Goal: Find contact information: Find contact information

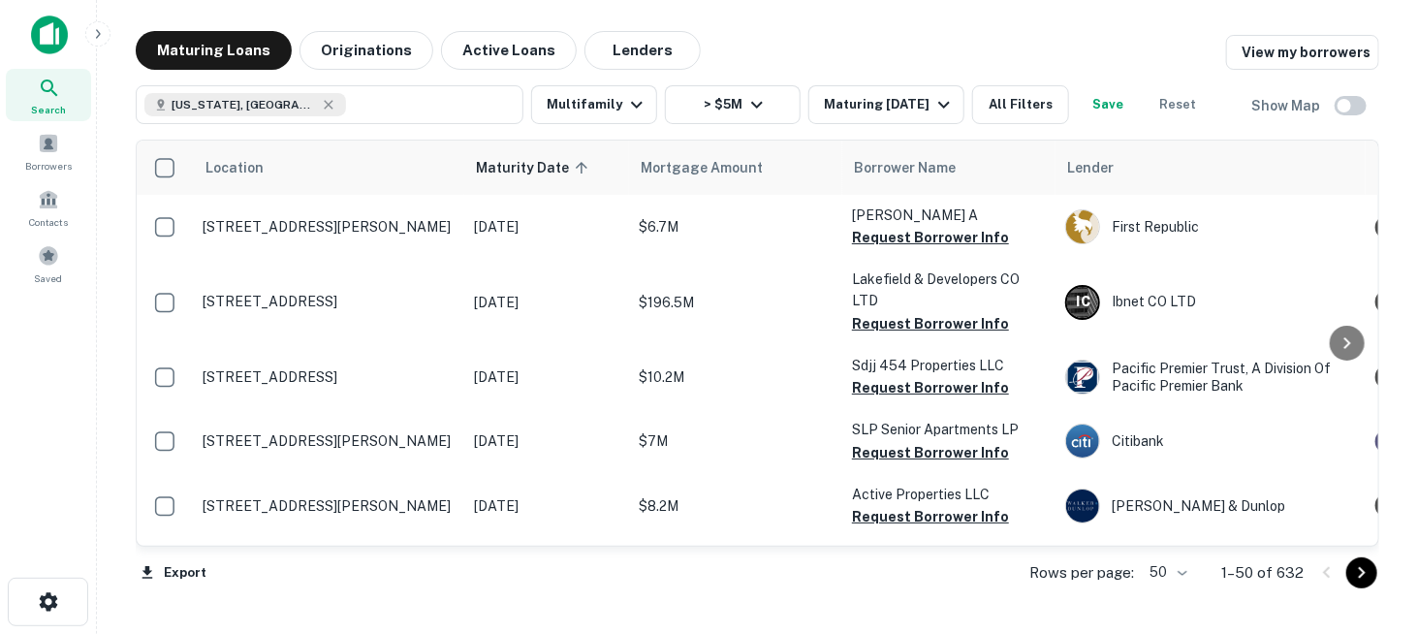
scroll to position [2671, 0]
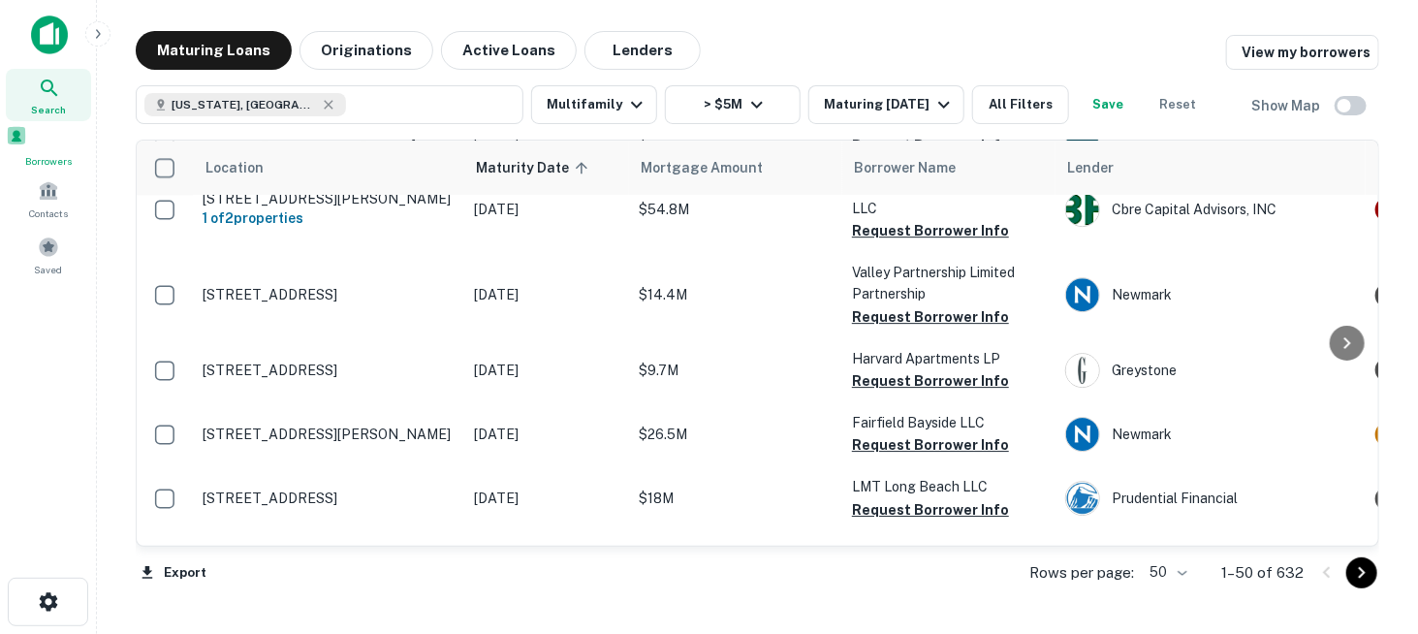
click at [27, 146] on span at bounding box center [16, 135] width 21 height 21
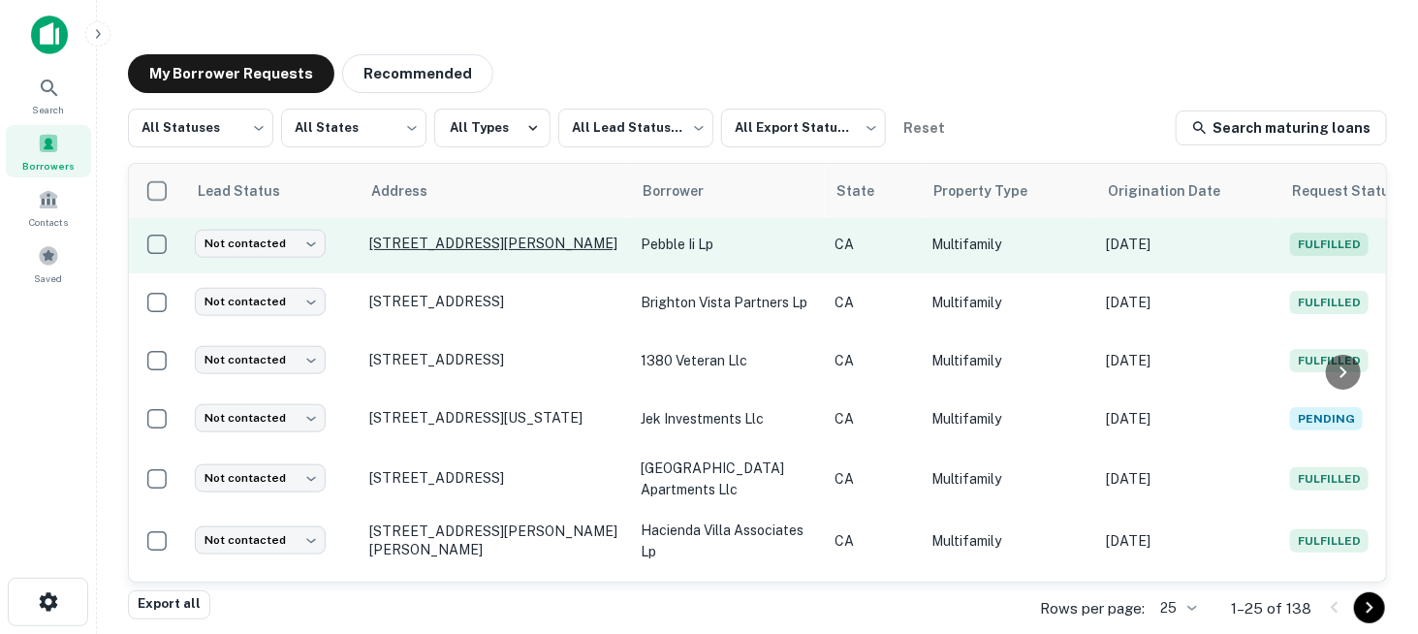
click at [458, 235] on p "[STREET_ADDRESS][PERSON_NAME]" at bounding box center [495, 243] width 252 height 17
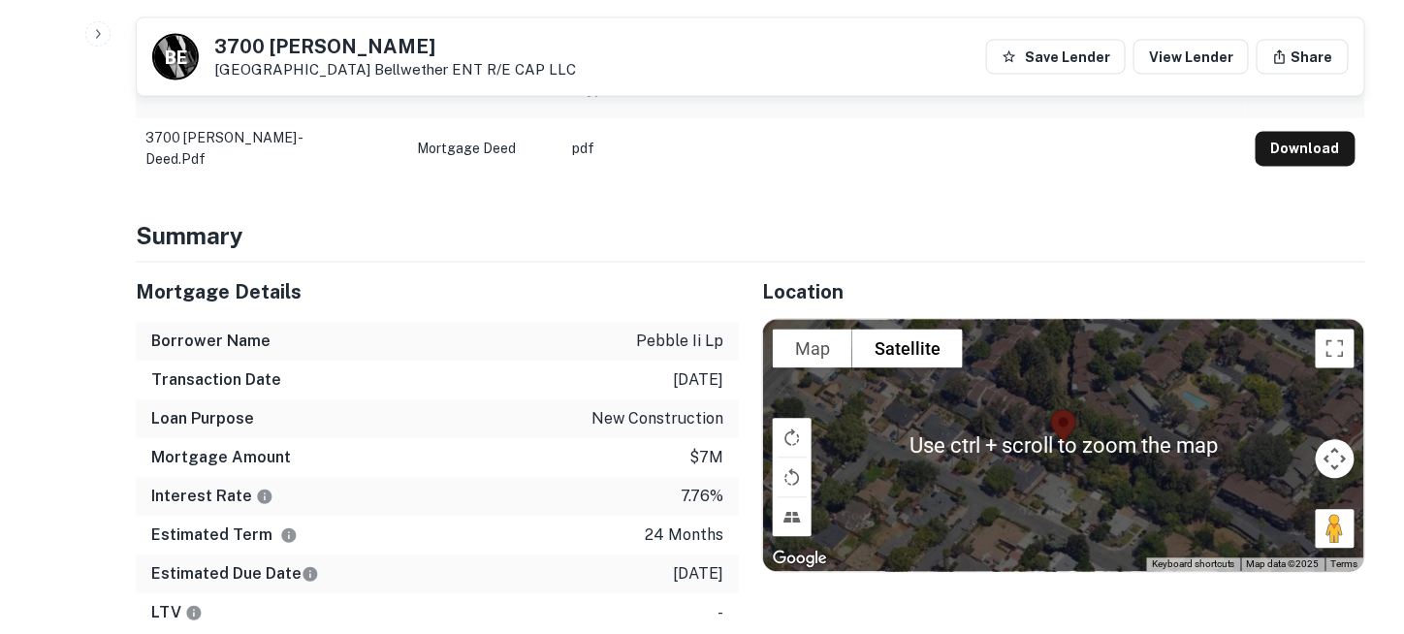
scroll to position [1260, 0]
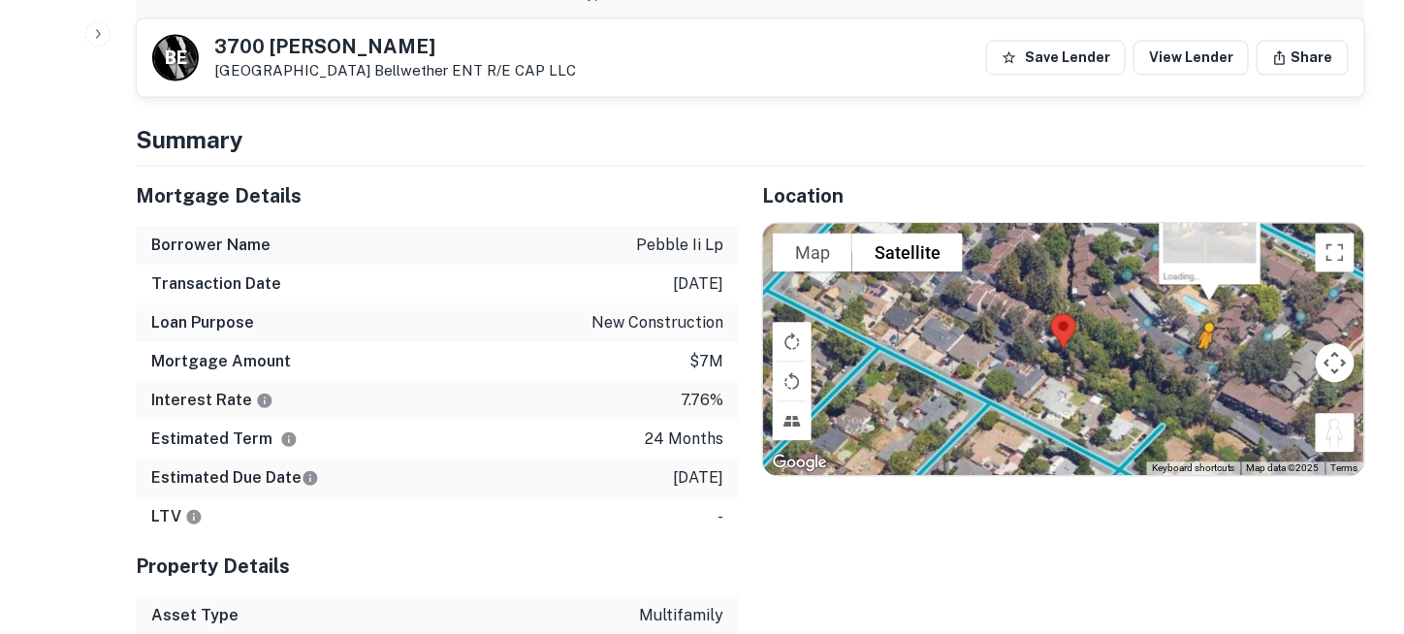
drag, startPoint x: 1347, startPoint y: 409, endPoint x: 1206, endPoint y: 340, distance: 157.4
click at [1206, 340] on div "To activate drag with keyboard, press Alt + Enter. Once in keyboard drag state,…" at bounding box center [1063, 349] width 601 height 252
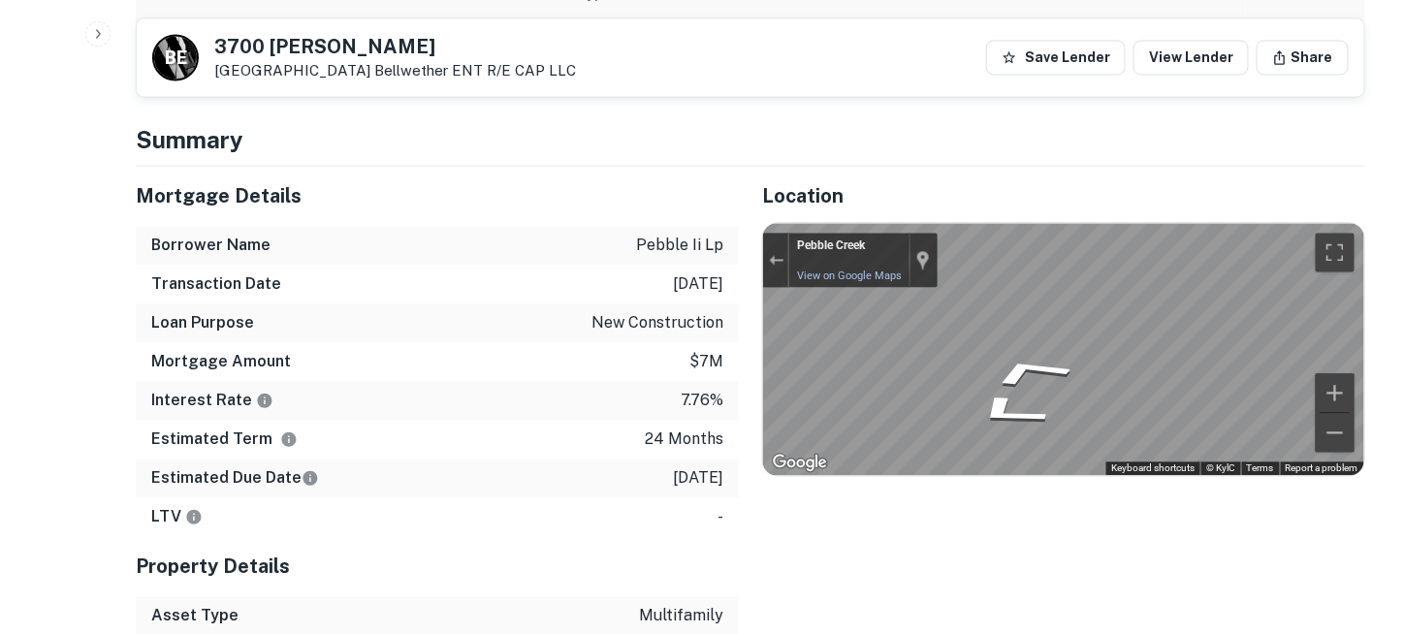
click at [983, 369] on icon "Go Northwest" at bounding box center [1005, 393] width 140 height 48
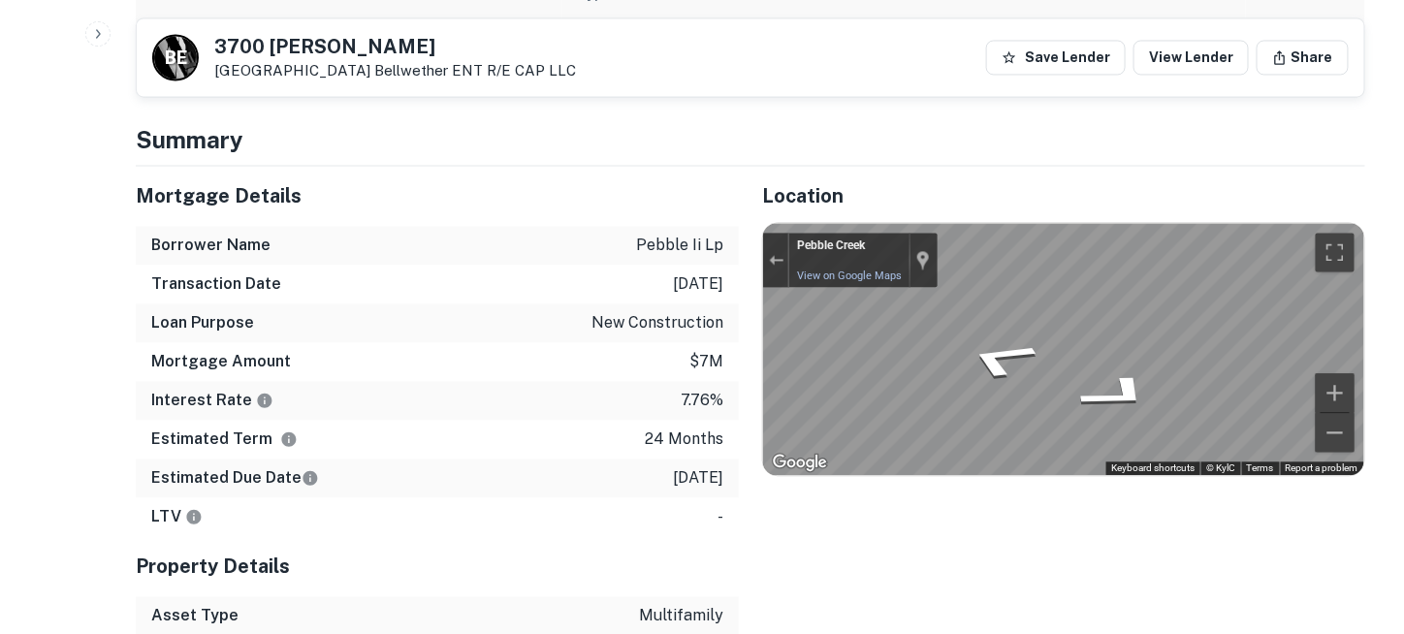
click at [766, 247] on button "Exit the Street View" at bounding box center [775, 260] width 25 height 26
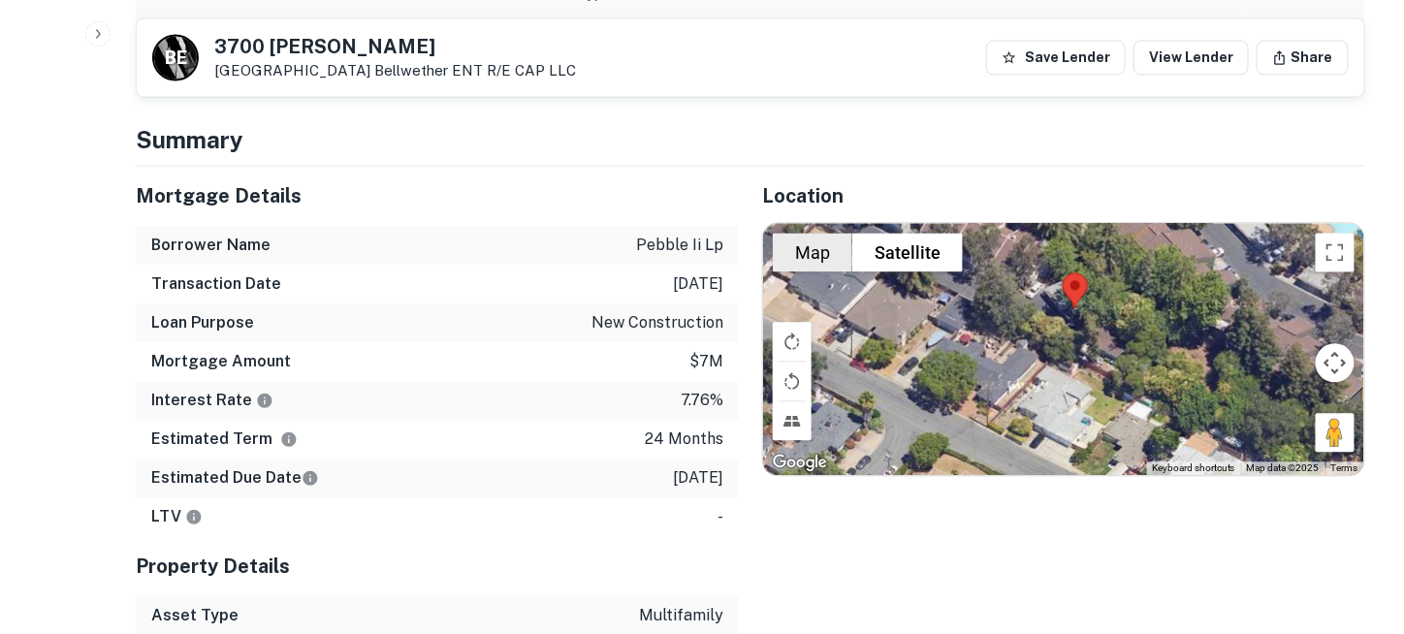
click at [811, 233] on button "Map" at bounding box center [812, 252] width 79 height 39
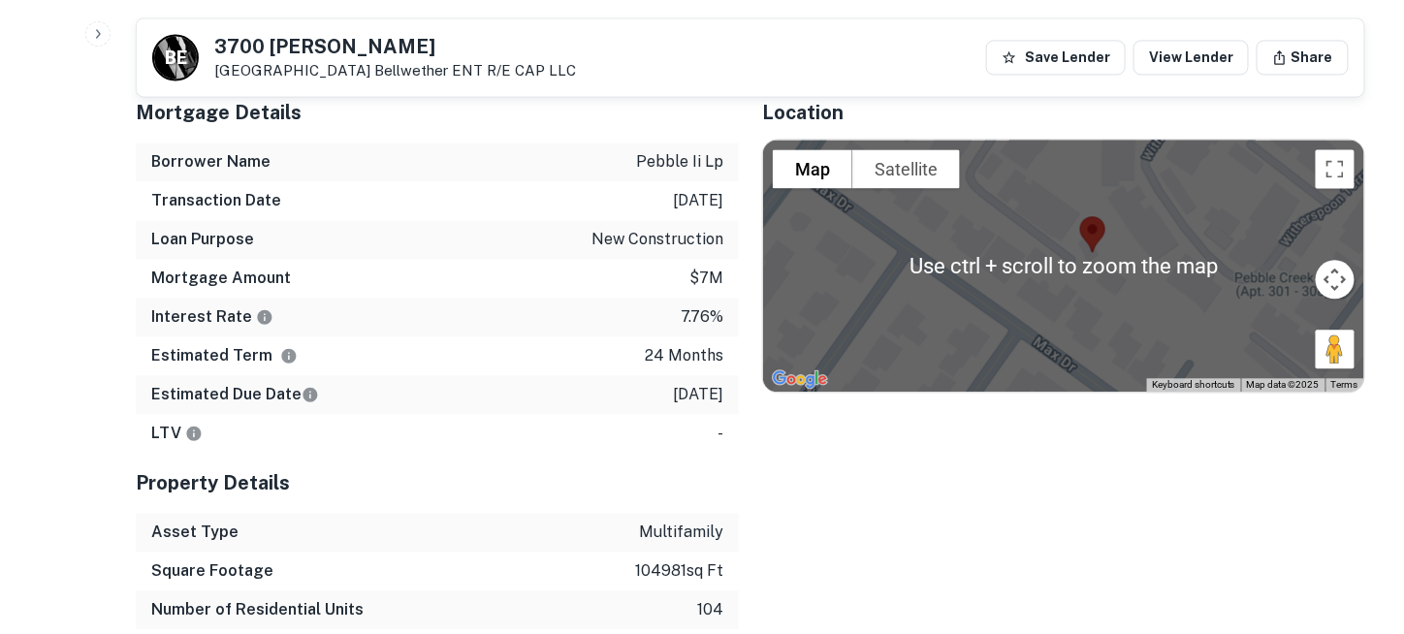
scroll to position [1357, 0]
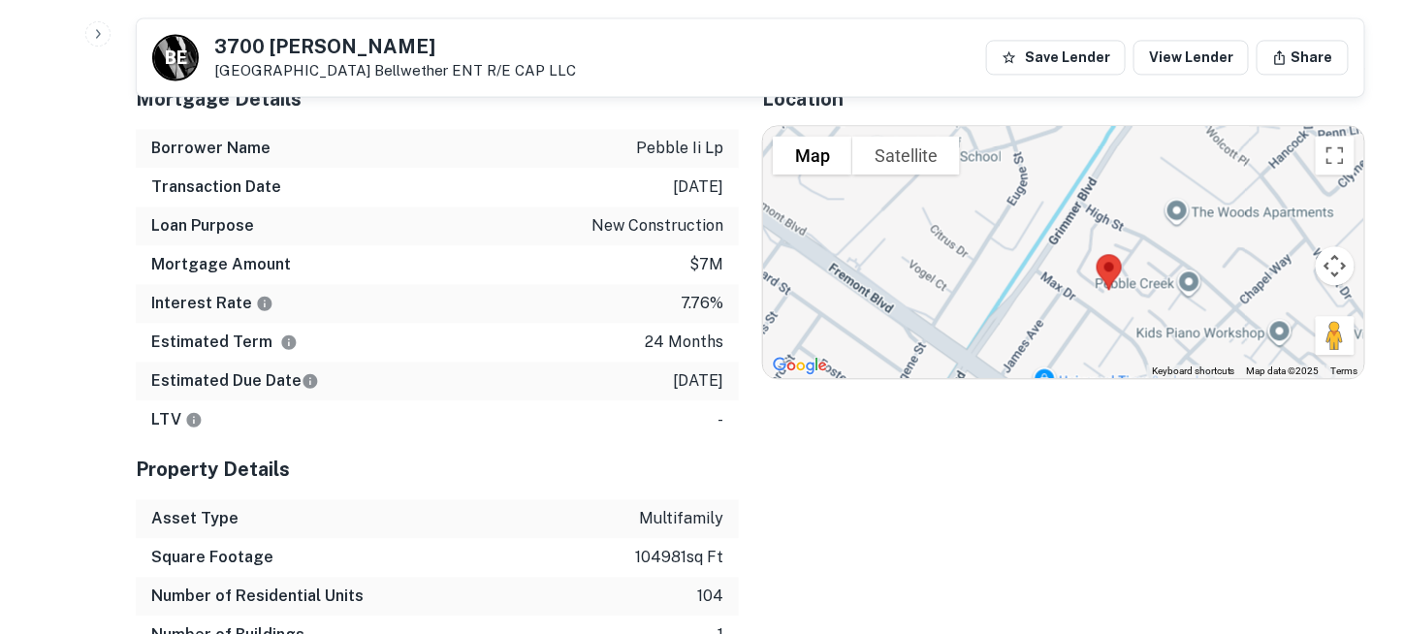
drag, startPoint x: 1151, startPoint y: 286, endPoint x: 1121, endPoint y: 267, distance: 35.8
click at [1121, 267] on img at bounding box center [1109, 271] width 41 height 51
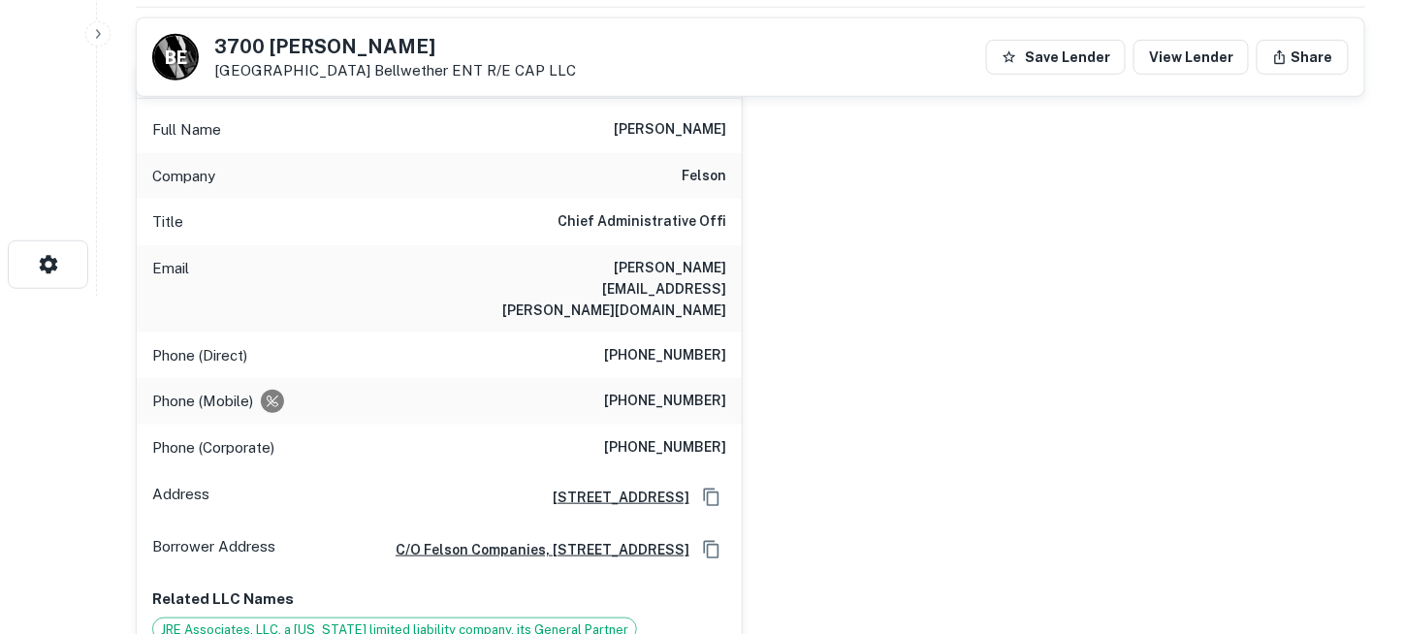
scroll to position [291, 0]
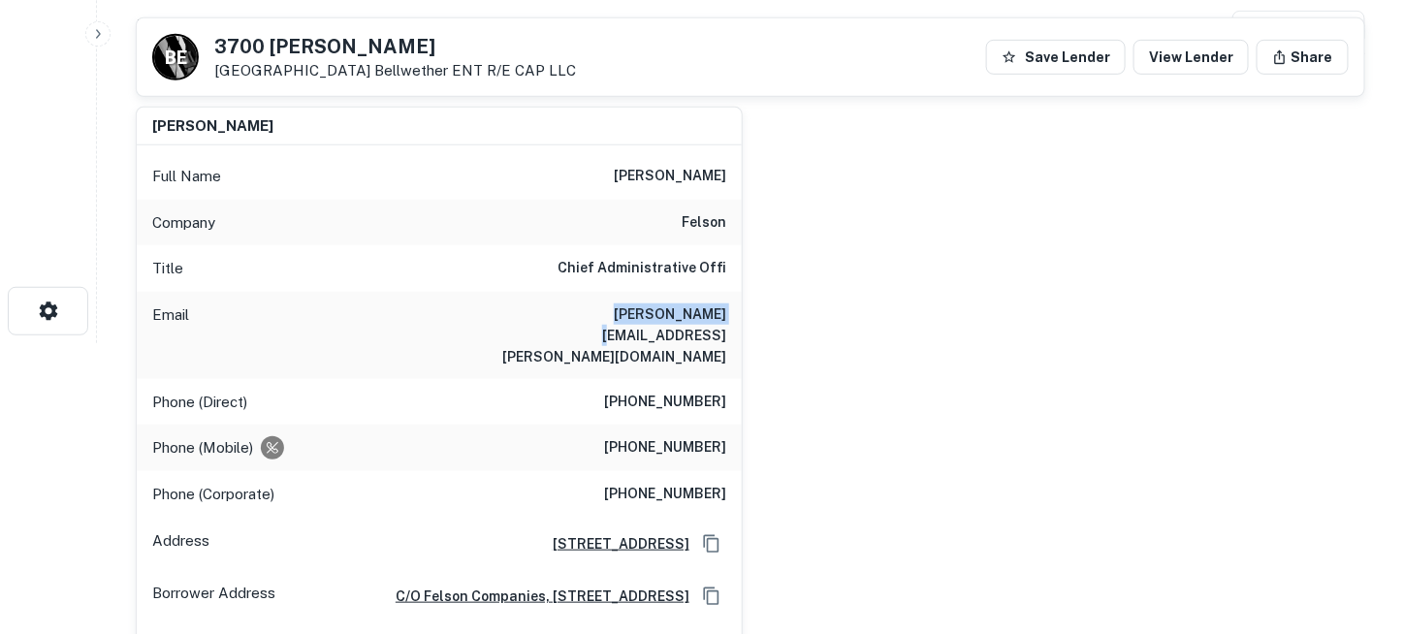
drag, startPoint x: 623, startPoint y: 309, endPoint x: 721, endPoint y: 307, distance: 97.9
click at [721, 307] on div "Email [PERSON_NAME][EMAIL_ADDRESS][PERSON_NAME][DOMAIN_NAME]" at bounding box center [439, 335] width 605 height 87
copy h6 "[PERSON_NAME][EMAIL_ADDRESS][PERSON_NAME][DOMAIN_NAME]"
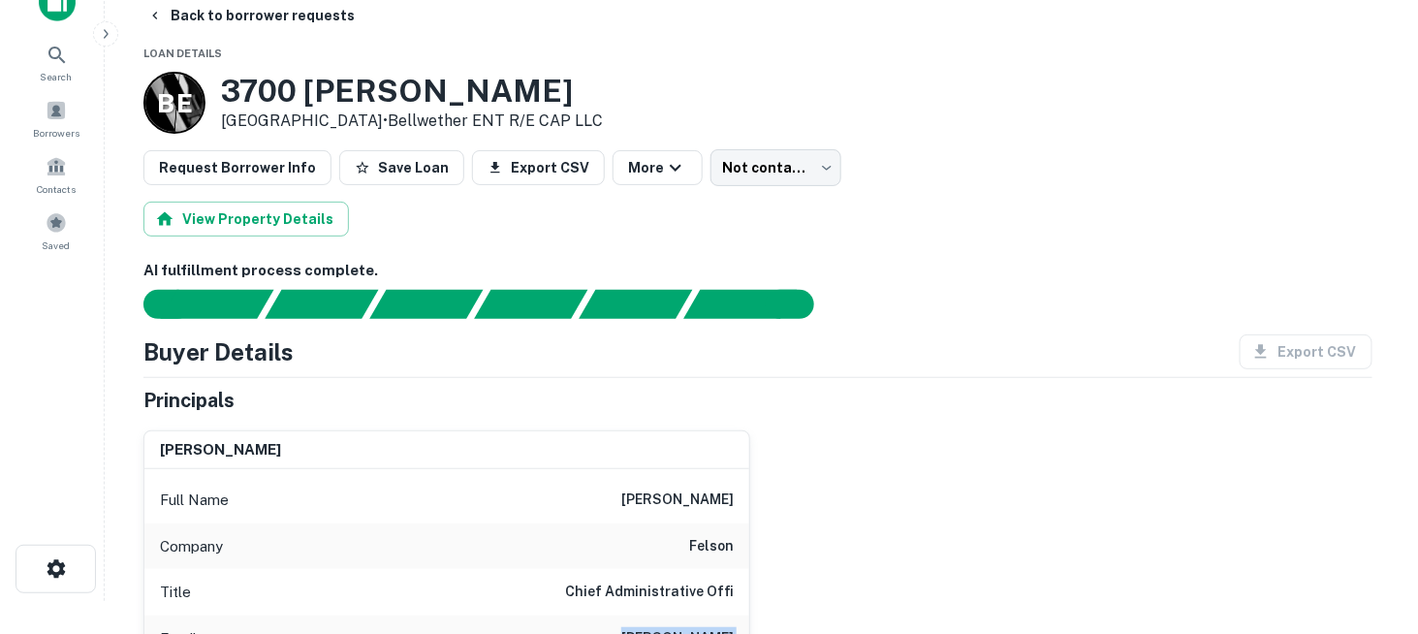
scroll to position [0, 0]
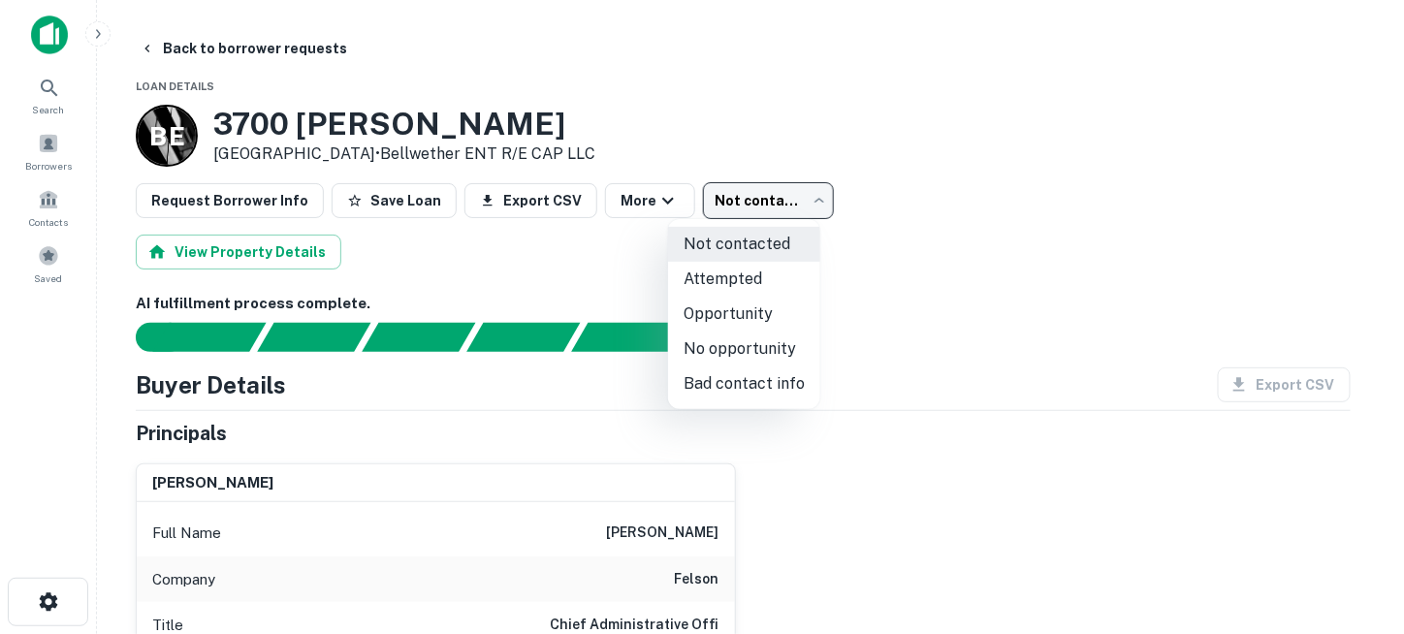
click at [726, 205] on body "Search Borrowers Contacts Saved Back to borrower requests Loan Details B E [STR…" at bounding box center [702, 317] width 1404 height 634
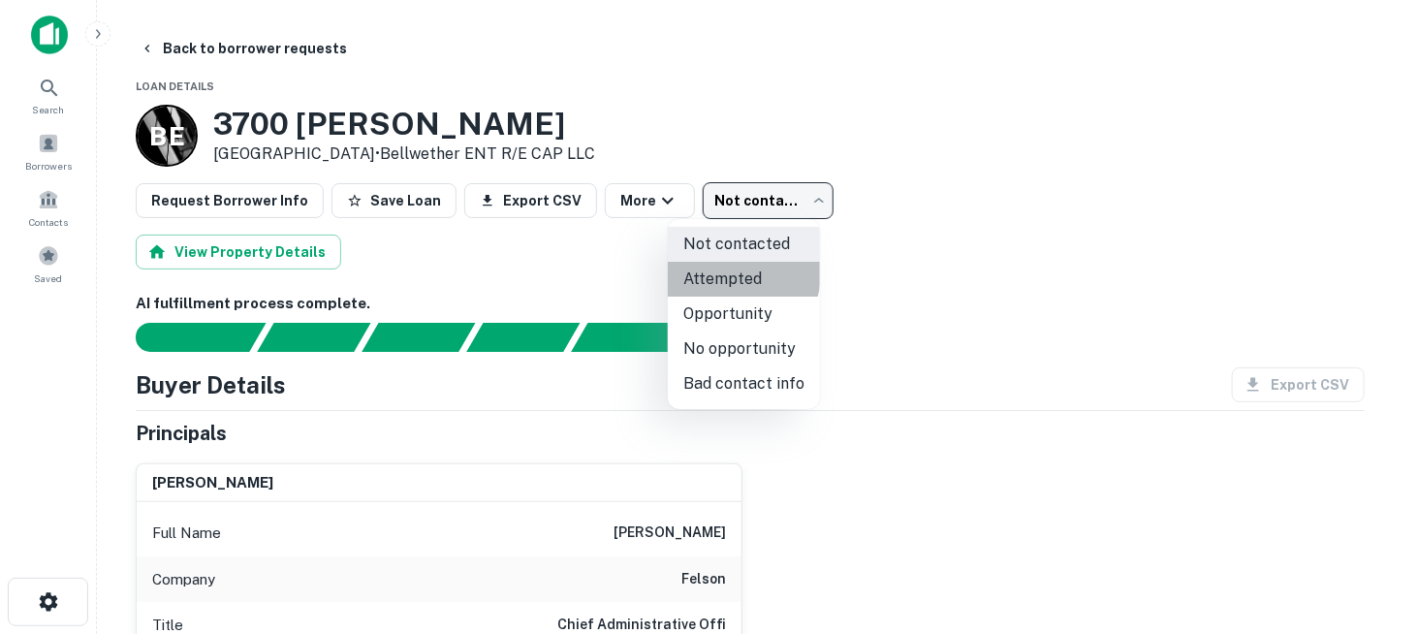
click at [725, 272] on li "Attempted" at bounding box center [744, 279] width 152 height 35
type input "*********"
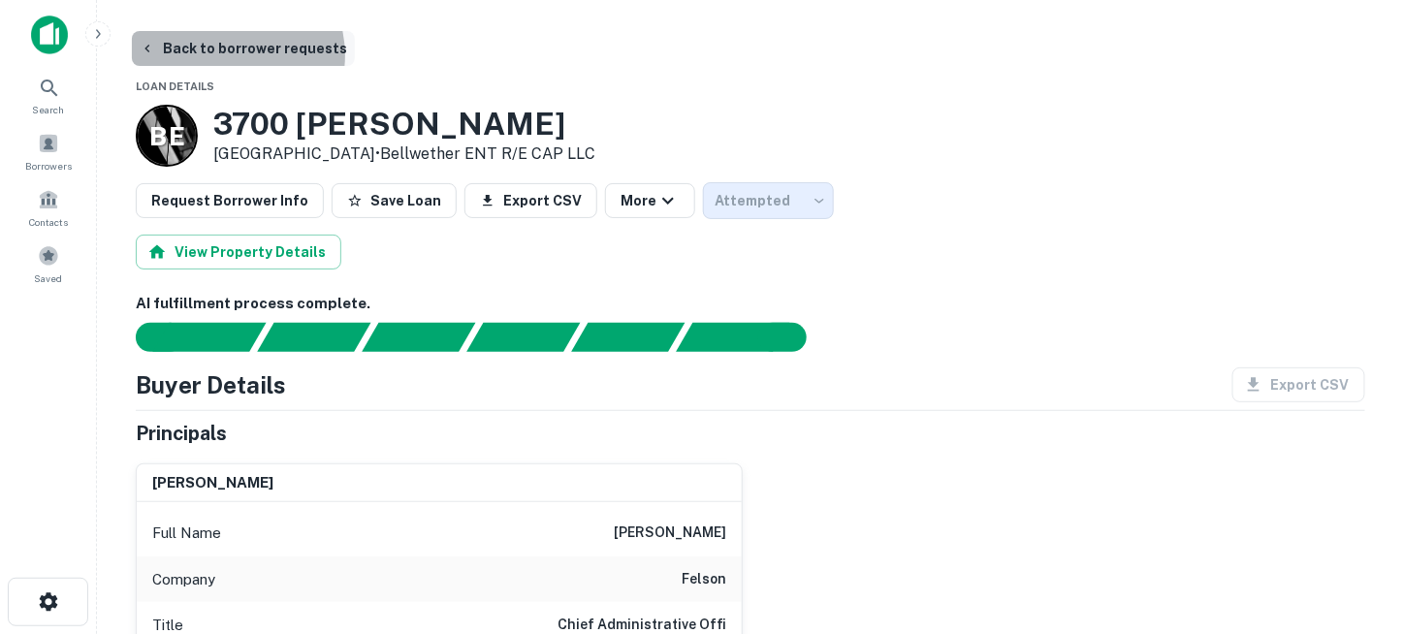
click at [228, 55] on button "Back to borrower requests" at bounding box center [243, 48] width 223 height 35
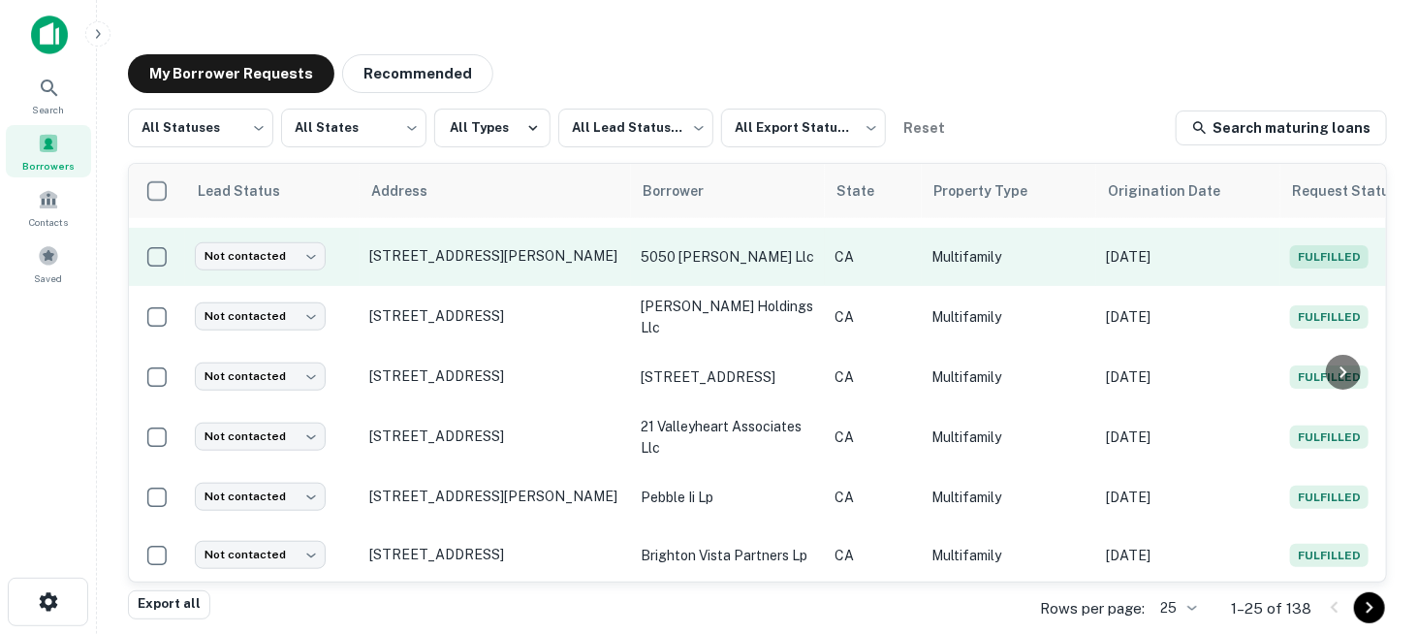
scroll to position [679, 0]
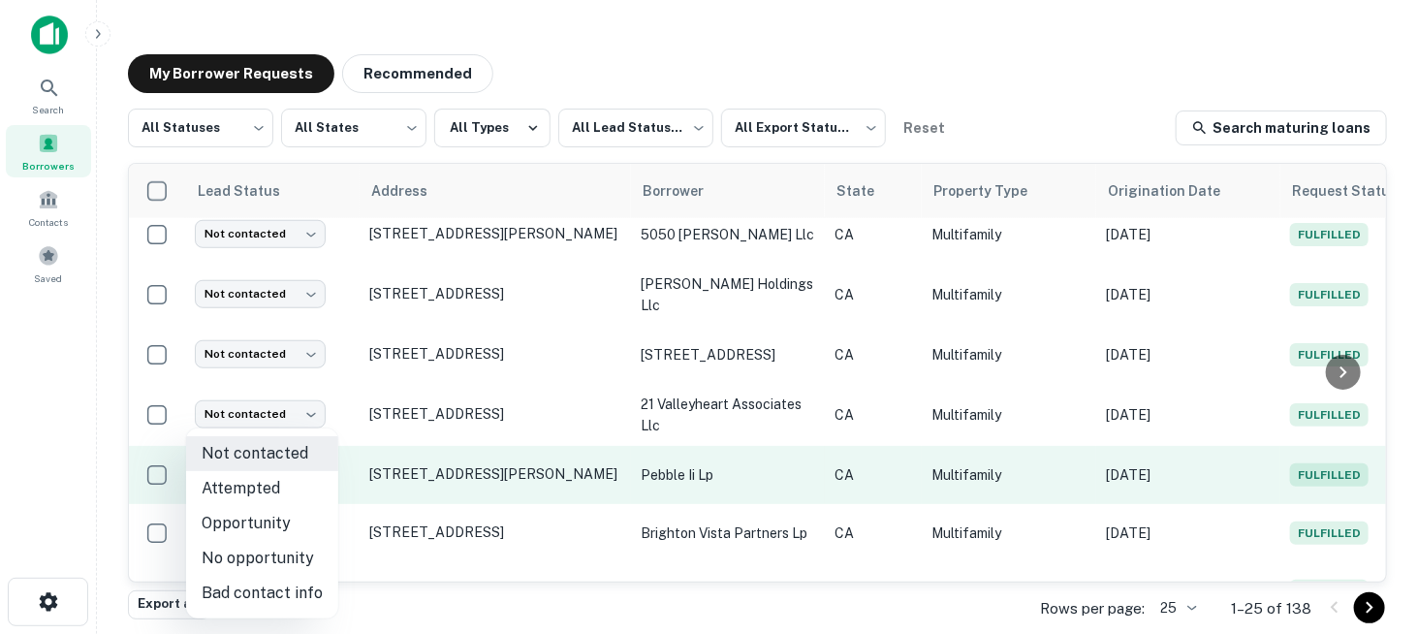
click at [310, 468] on body "Search Borrowers Contacts Saved My Borrower Requests Recommended All Statuses *…" at bounding box center [709, 317] width 1418 height 634
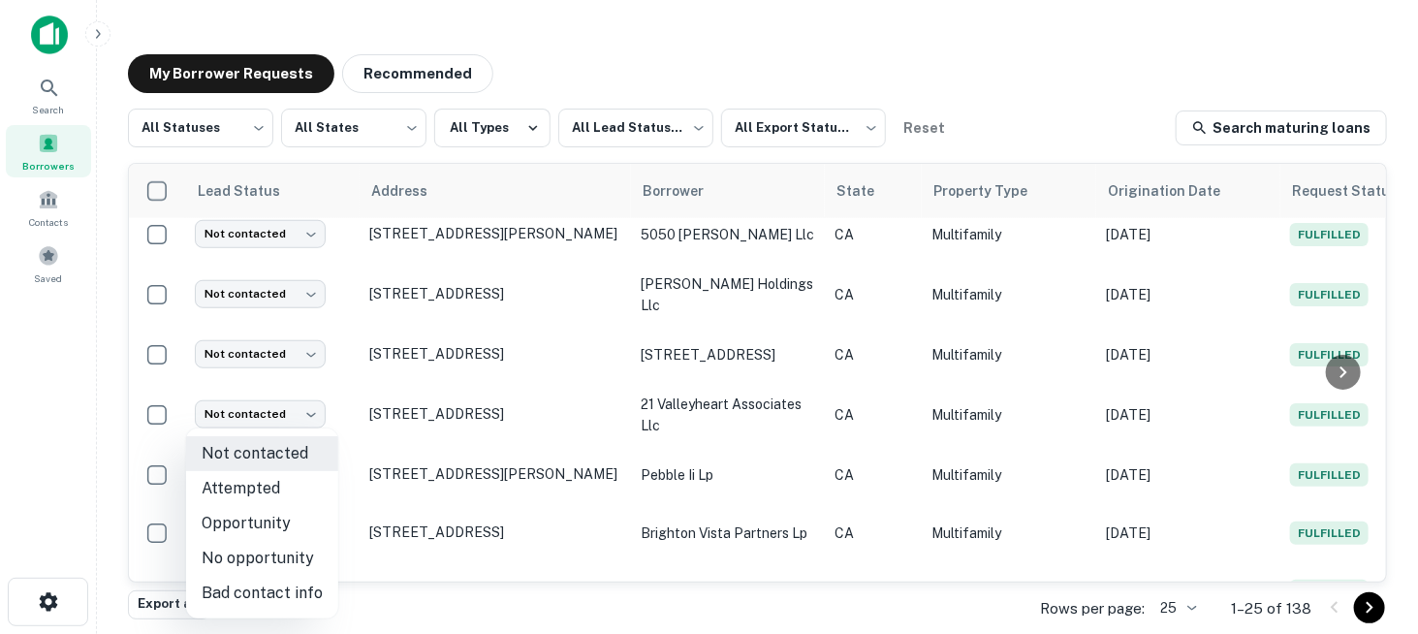
click at [280, 483] on li "Attempted" at bounding box center [262, 488] width 152 height 35
type input "*********"
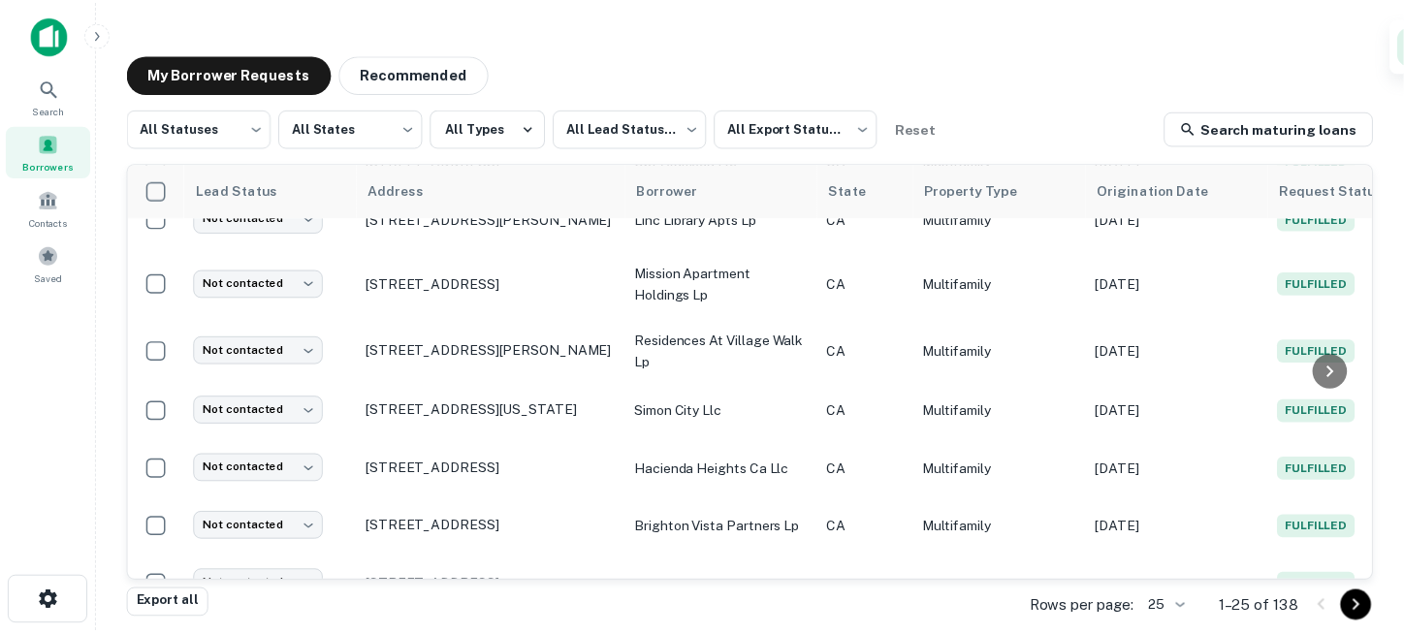
scroll to position [0, 0]
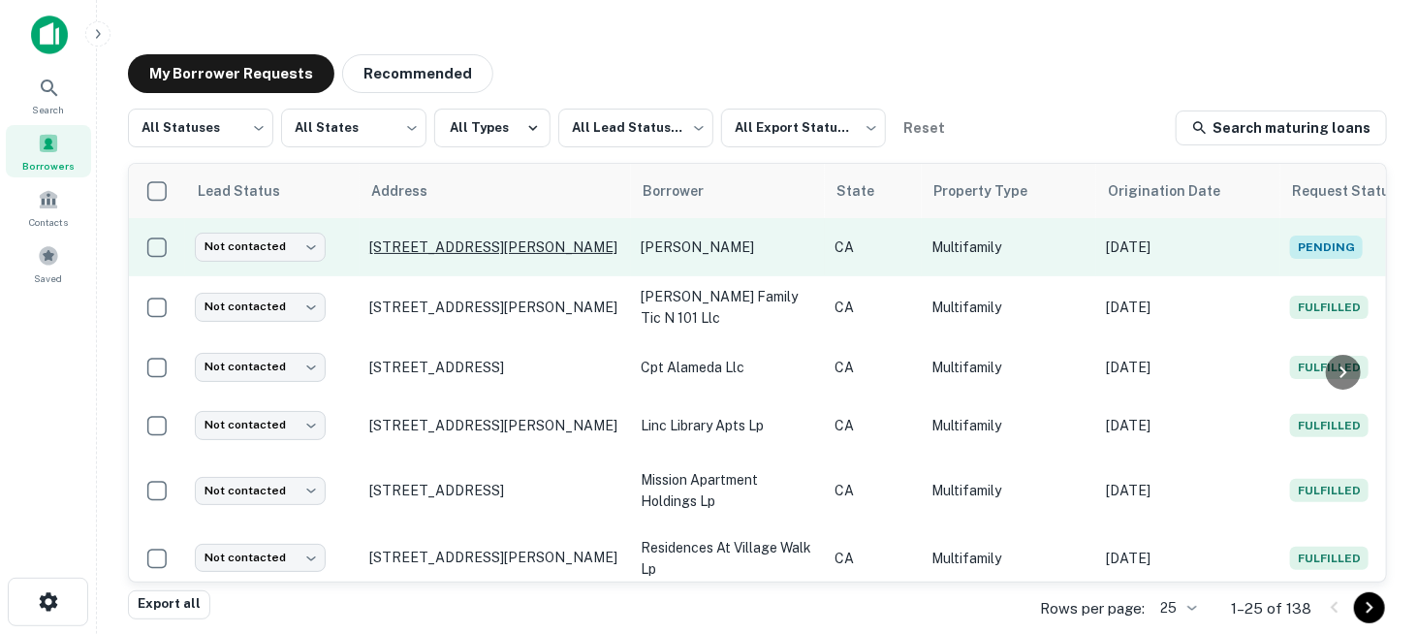
click at [472, 239] on p "[STREET_ADDRESS][PERSON_NAME]" at bounding box center [495, 246] width 252 height 17
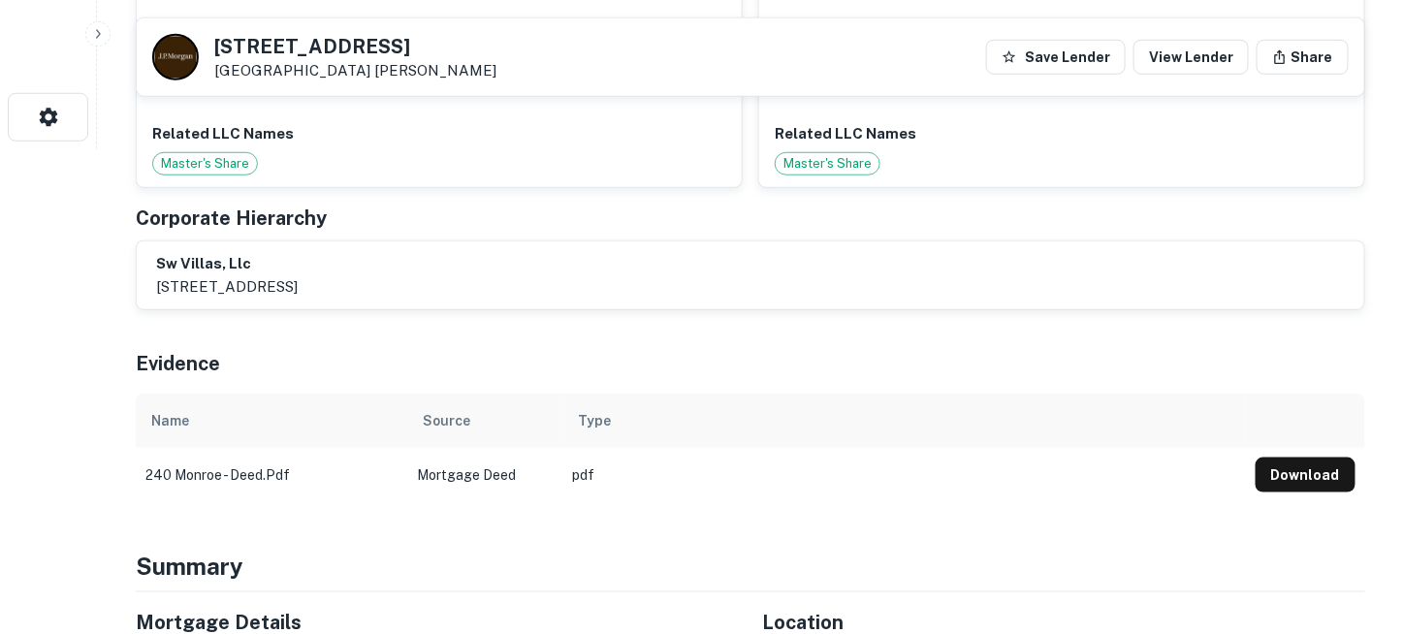
scroll to position [97, 0]
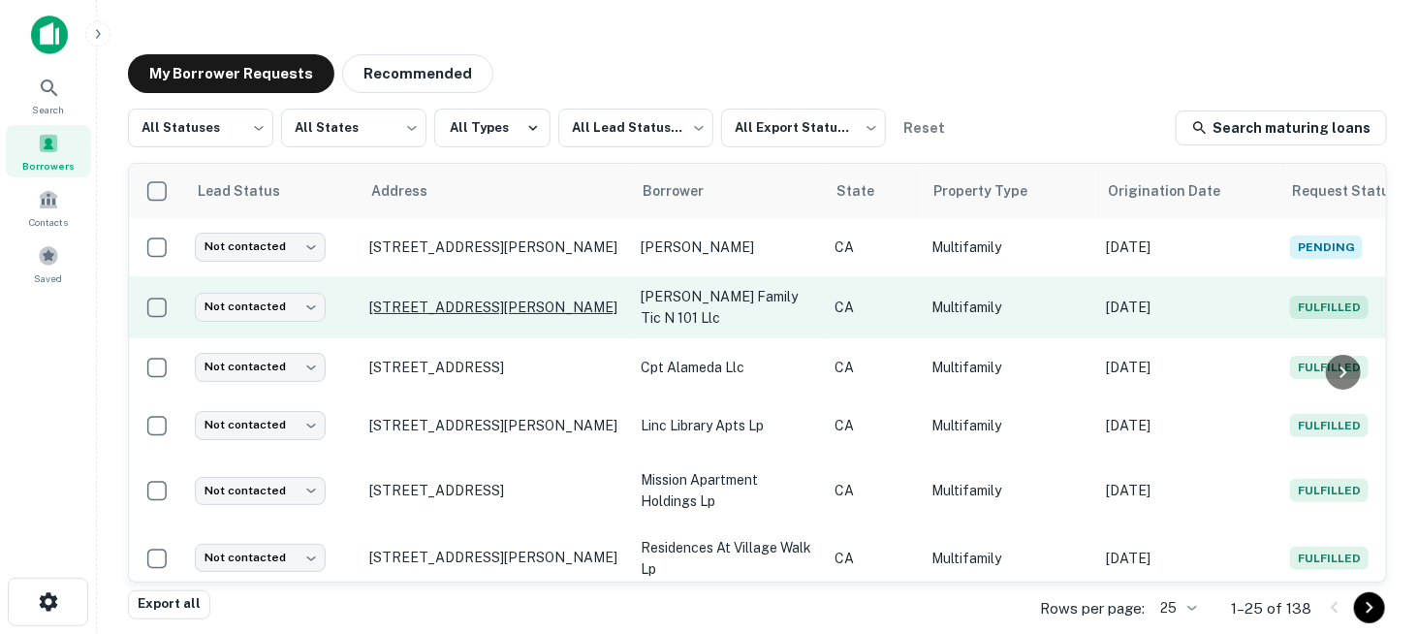
click at [498, 299] on p "[STREET_ADDRESS][PERSON_NAME]" at bounding box center [495, 307] width 252 height 17
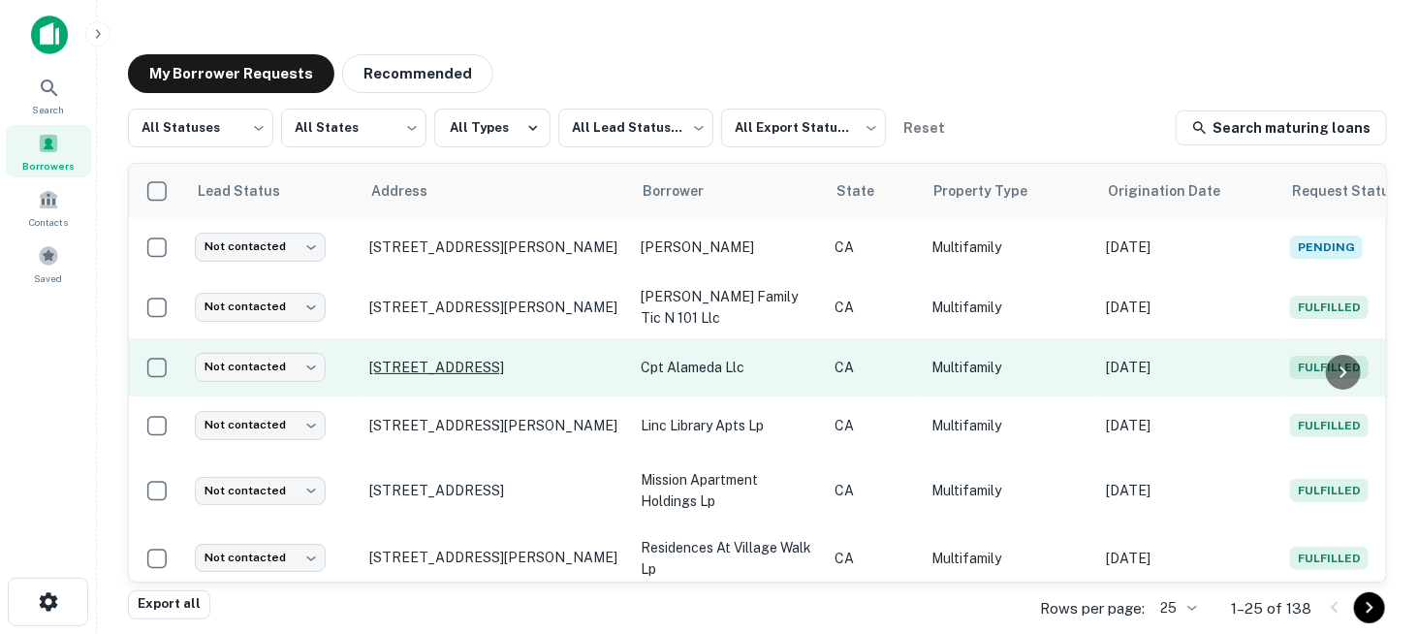
click at [500, 359] on p "[STREET_ADDRESS]" at bounding box center [495, 367] width 252 height 17
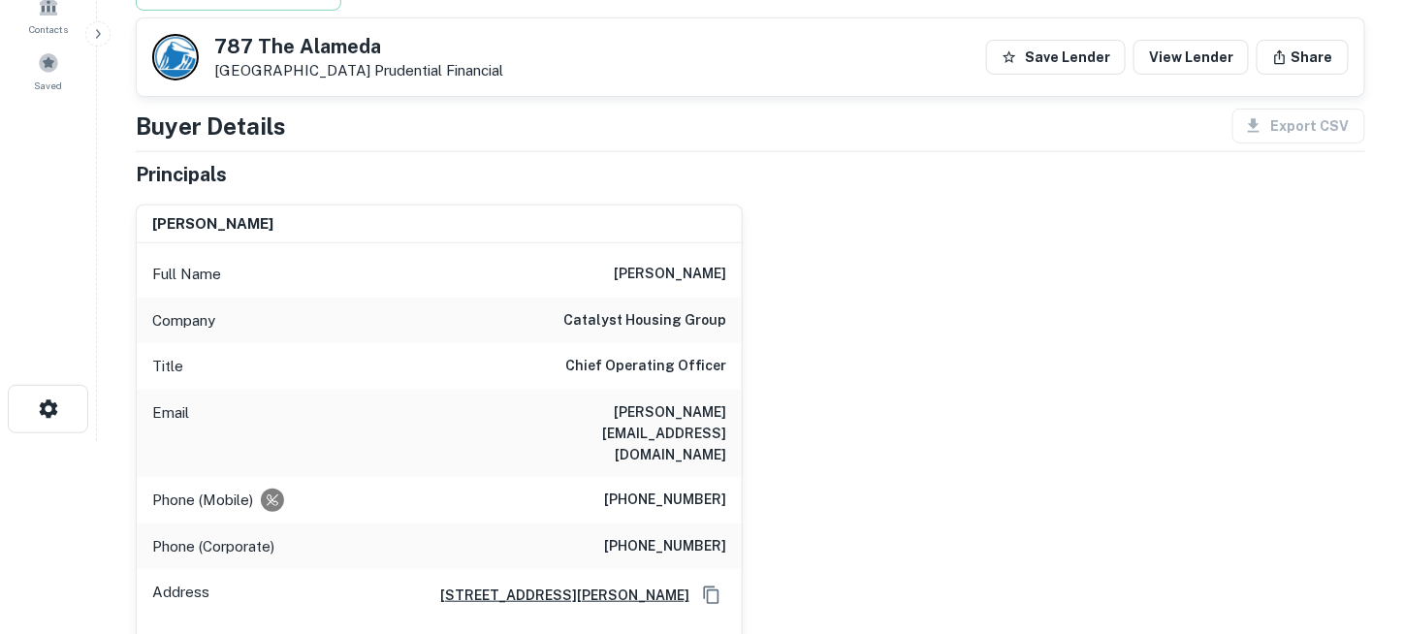
scroll to position [97, 0]
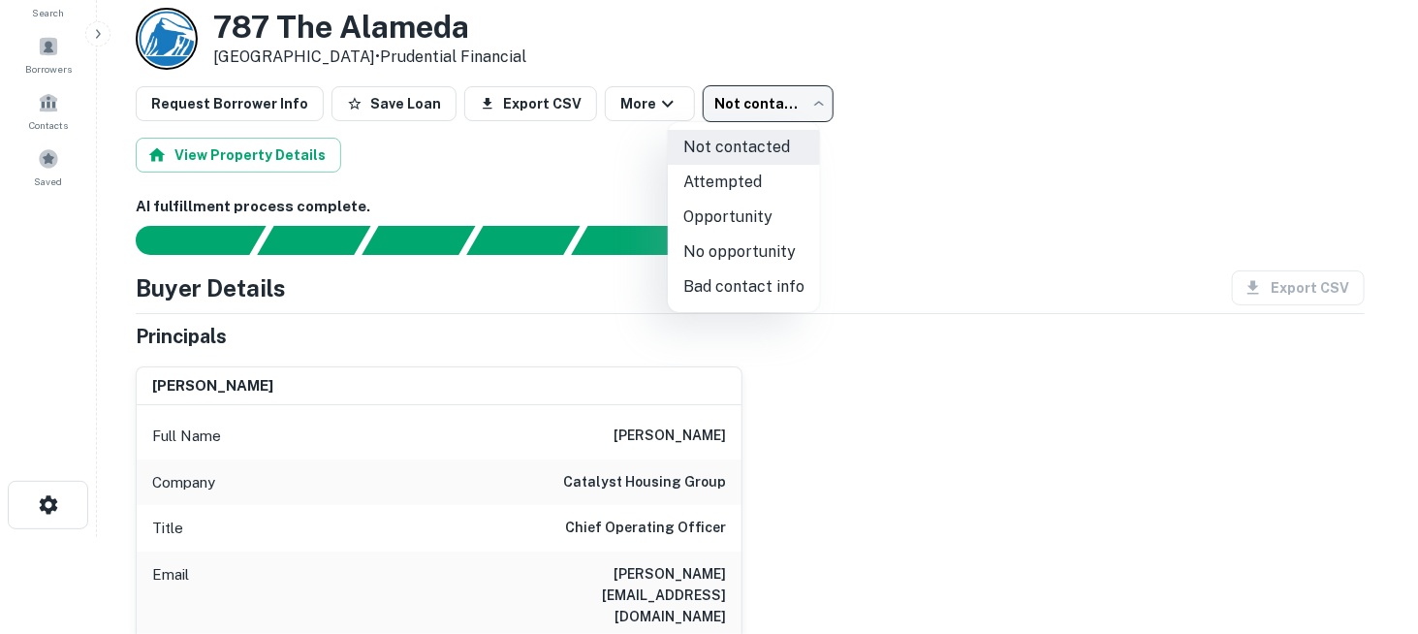
click at [719, 111] on body "Search Borrowers Contacts Saved Back to borrower requests Loan Details [STREET_…" at bounding box center [709, 220] width 1418 height 634
click at [714, 257] on li "No opportunity" at bounding box center [744, 252] width 152 height 35
type input "**********"
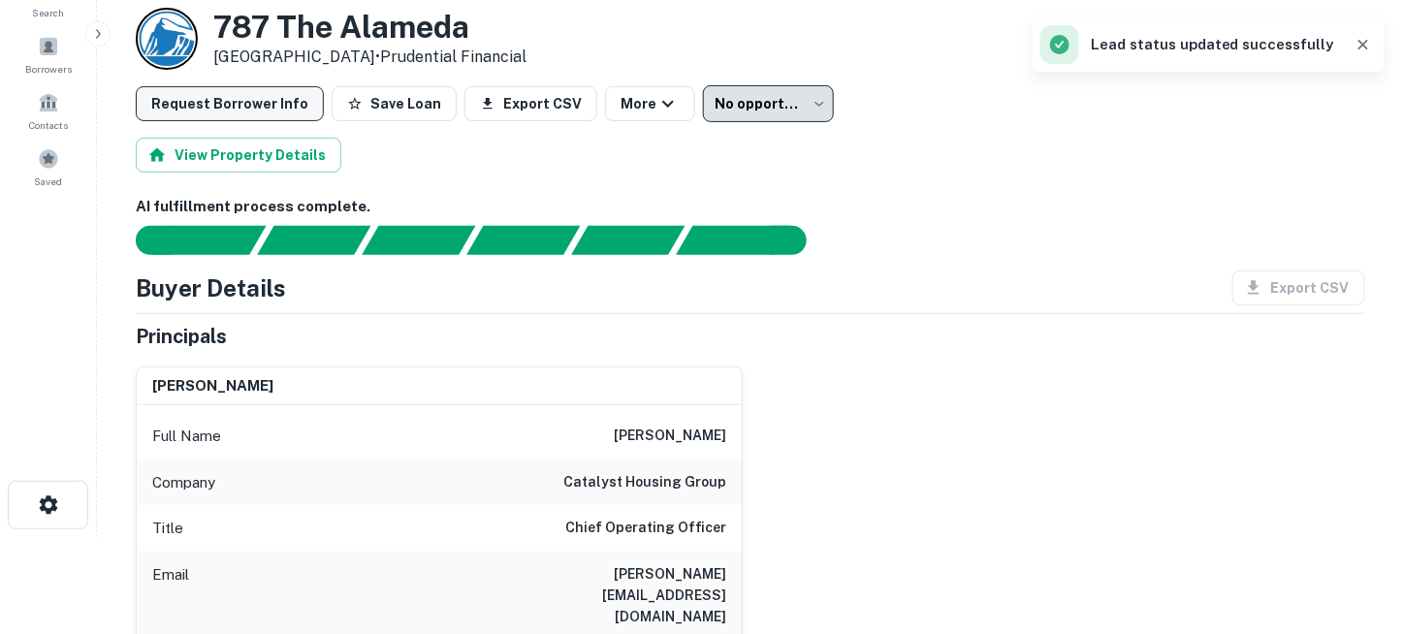
scroll to position [0, 0]
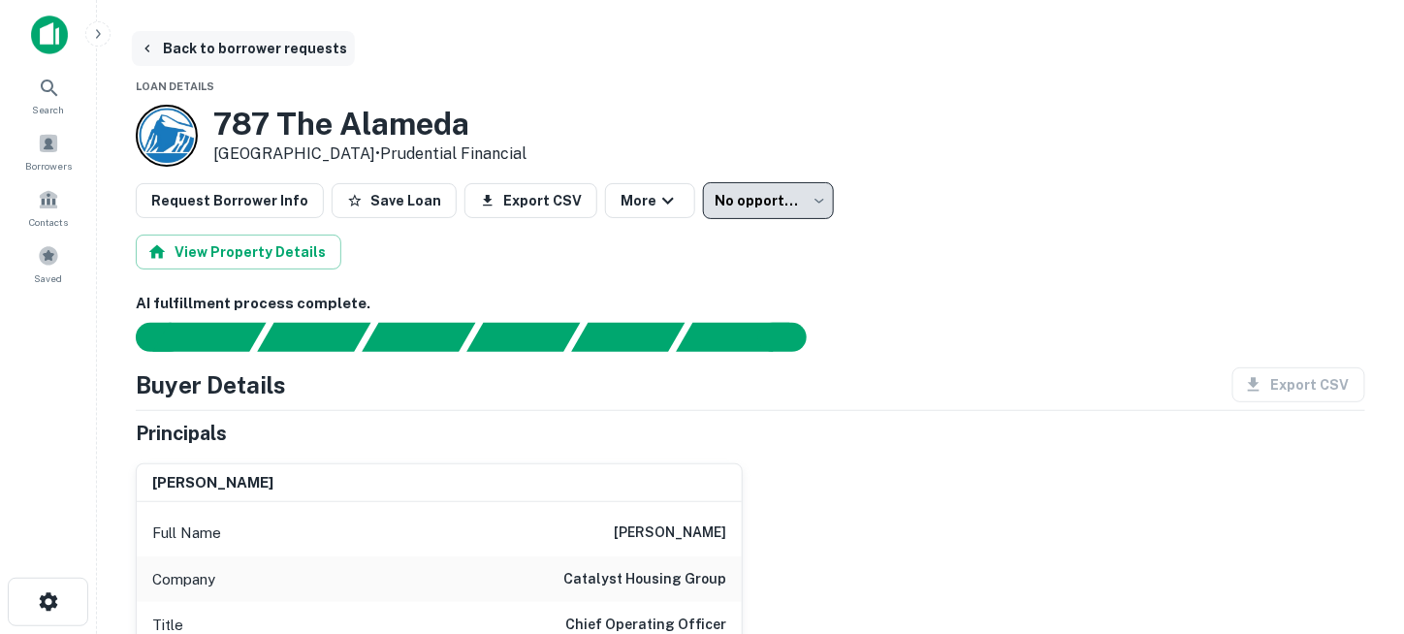
click at [172, 47] on button "Back to borrower requests" at bounding box center [243, 48] width 223 height 35
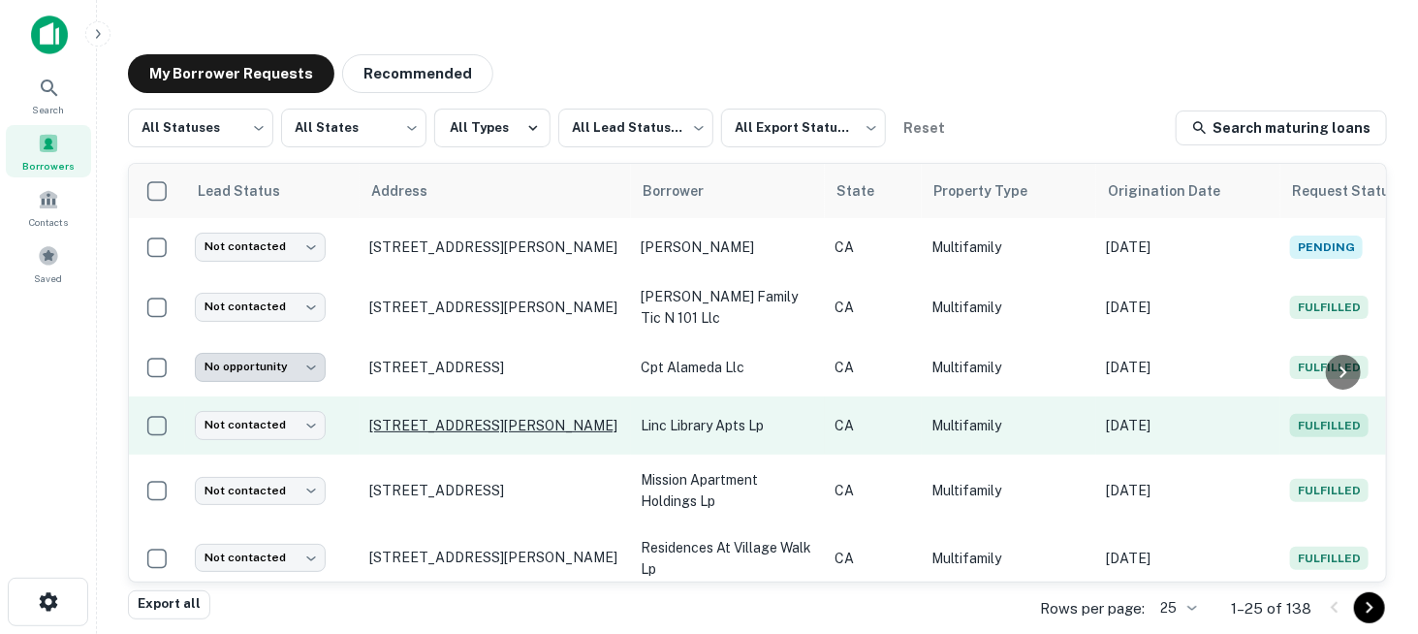
click at [502, 417] on p "[STREET_ADDRESS][PERSON_NAME]" at bounding box center [495, 425] width 252 height 17
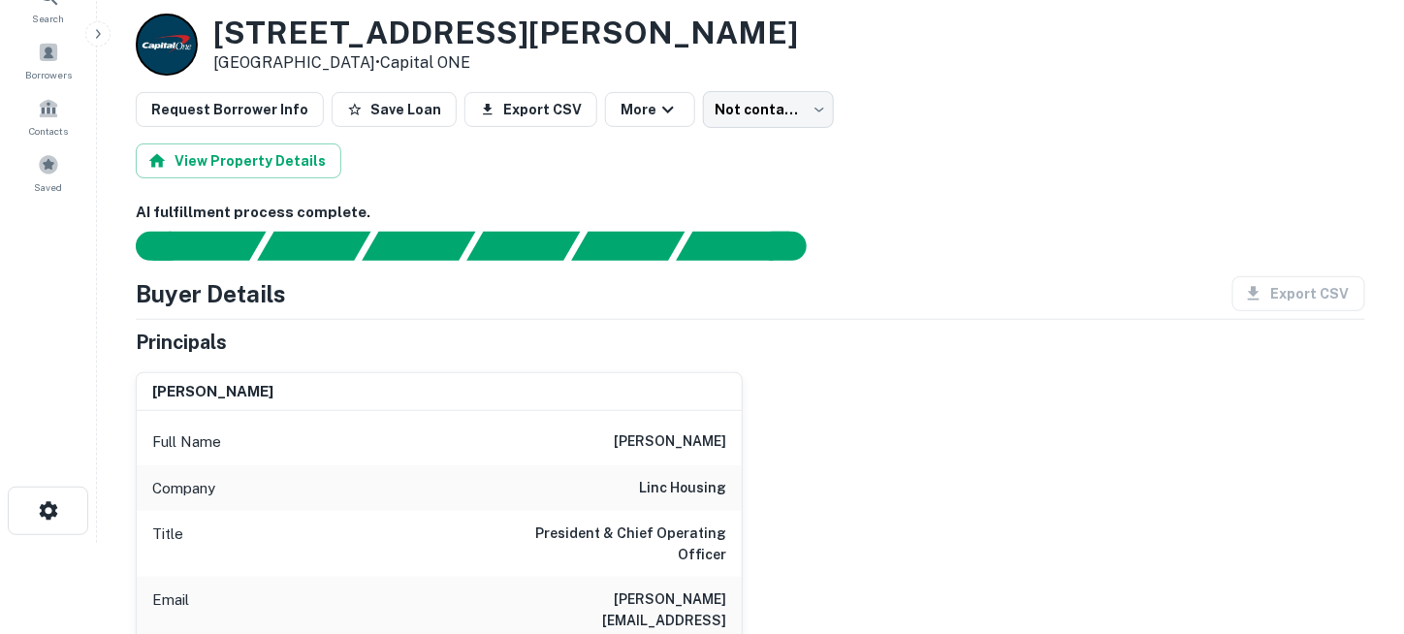
scroll to position [194, 0]
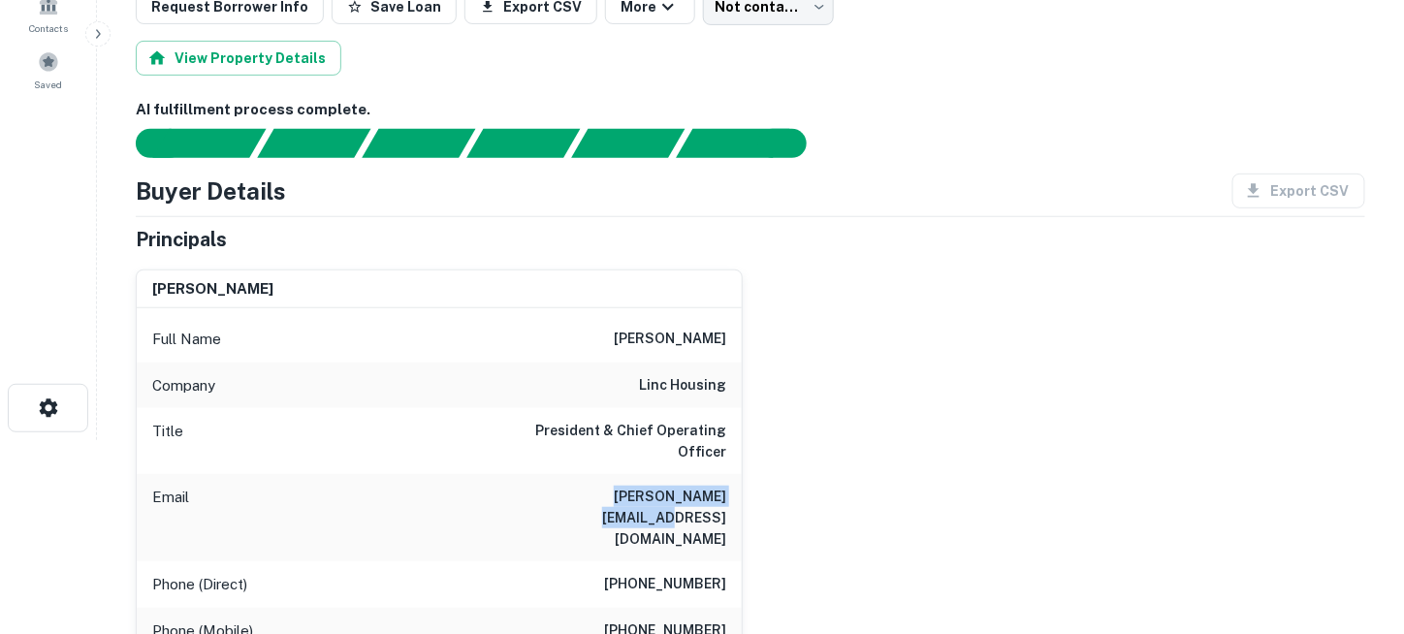
drag, startPoint x: 568, startPoint y: 475, endPoint x: 722, endPoint y: 475, distance: 154.1
click at [722, 475] on div "Email [PERSON_NAME][EMAIL_ADDRESS][DOMAIN_NAME]" at bounding box center [439, 517] width 605 height 87
copy h6 "[PERSON_NAME][EMAIL_ADDRESS][DOMAIN_NAME]"
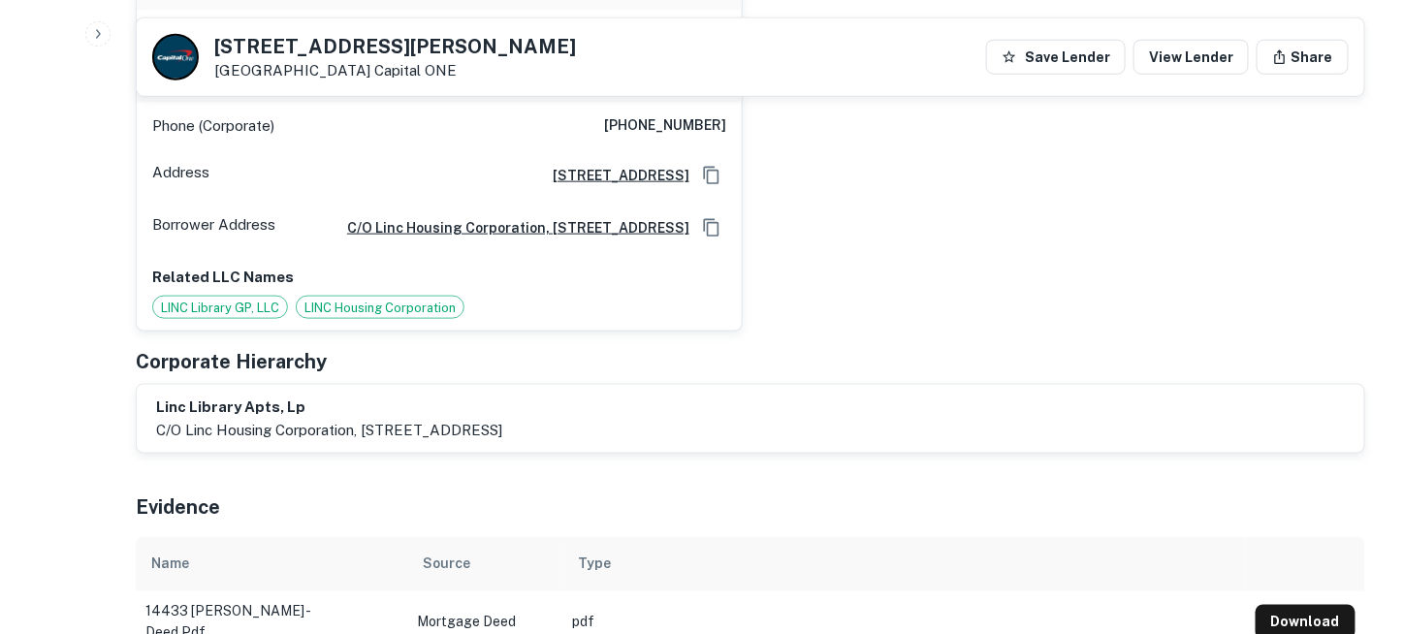
scroll to position [775, 0]
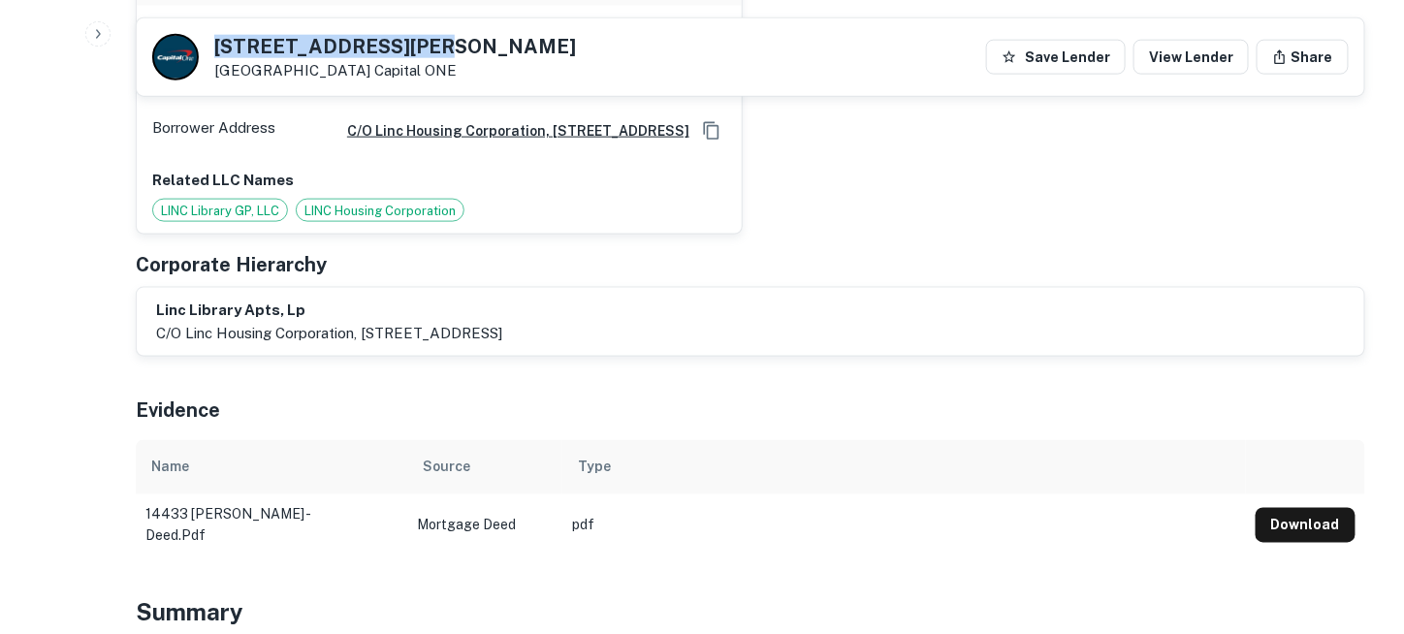
drag, startPoint x: 211, startPoint y: 46, endPoint x: 421, endPoint y: 47, distance: 209.4
click at [421, 47] on div "[STREET_ADDRESS][PERSON_NAME] Capital ONE" at bounding box center [364, 57] width 424 height 47
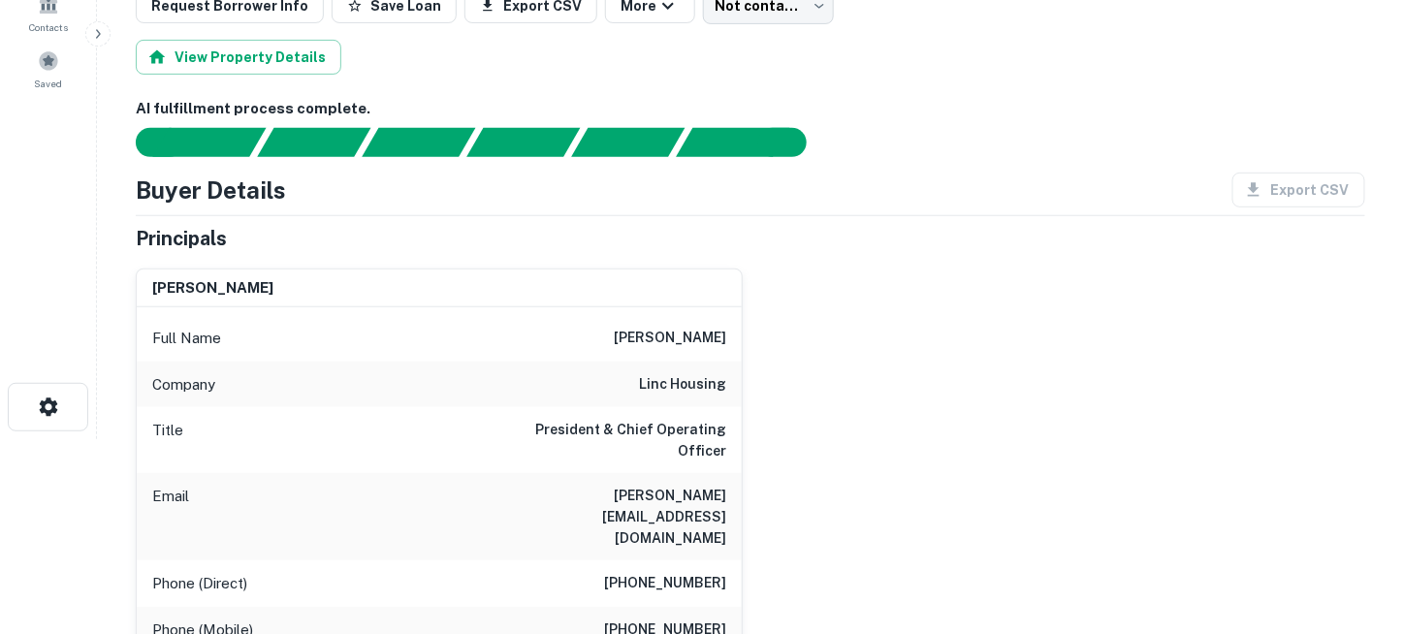
scroll to position [97, 0]
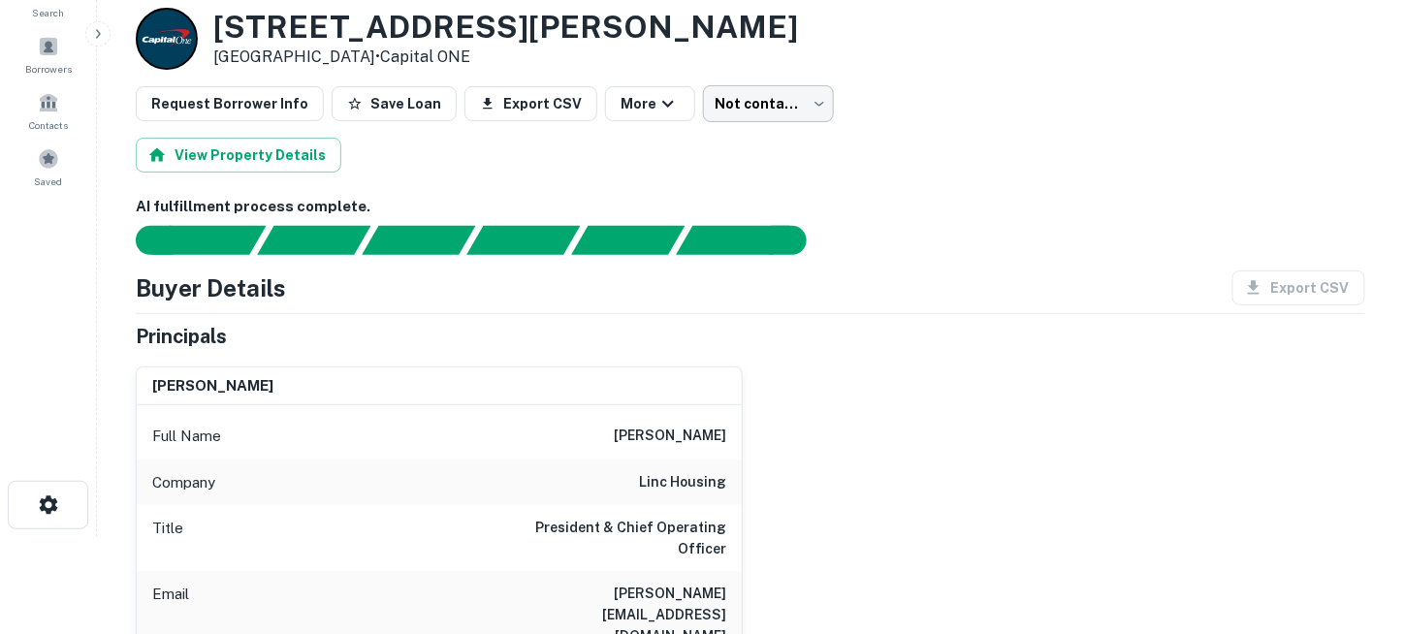
click at [749, 108] on body "Search Borrowers Contacts Saved Back to borrower requests Loan Details [STREET_…" at bounding box center [702, 220] width 1404 height 634
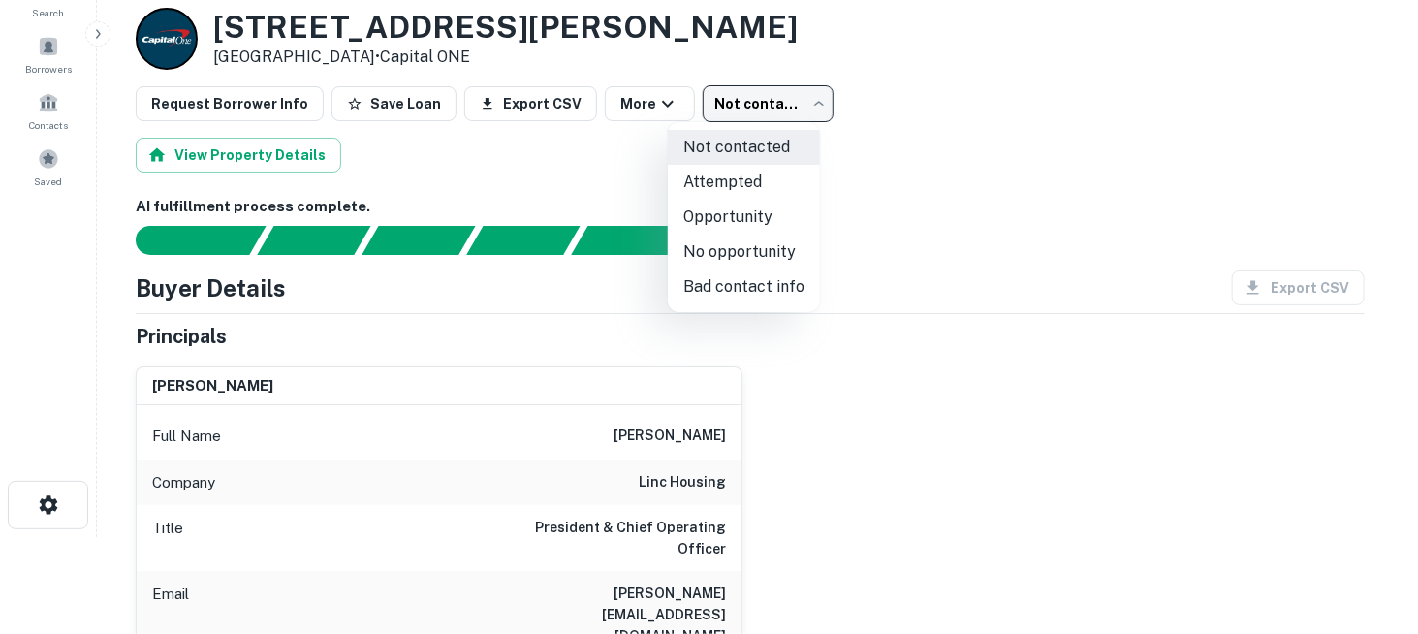
click at [750, 247] on li "No opportunity" at bounding box center [744, 252] width 152 height 35
type input "**********"
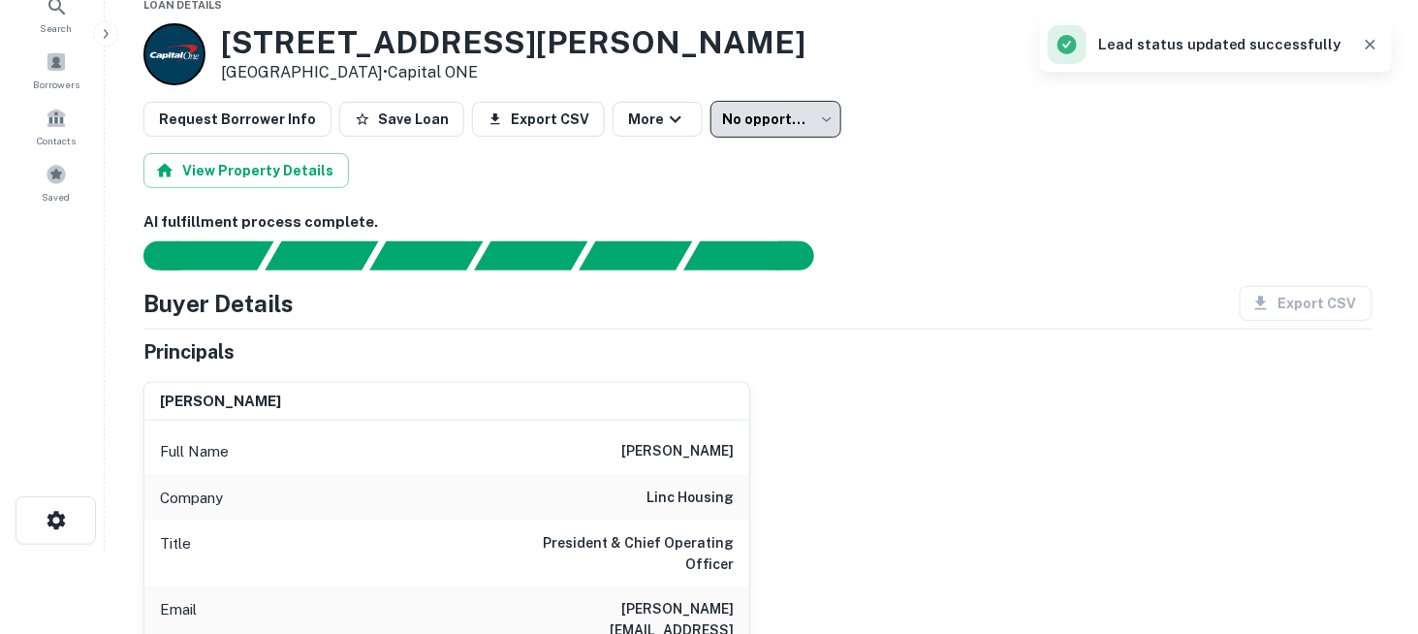
scroll to position [0, 0]
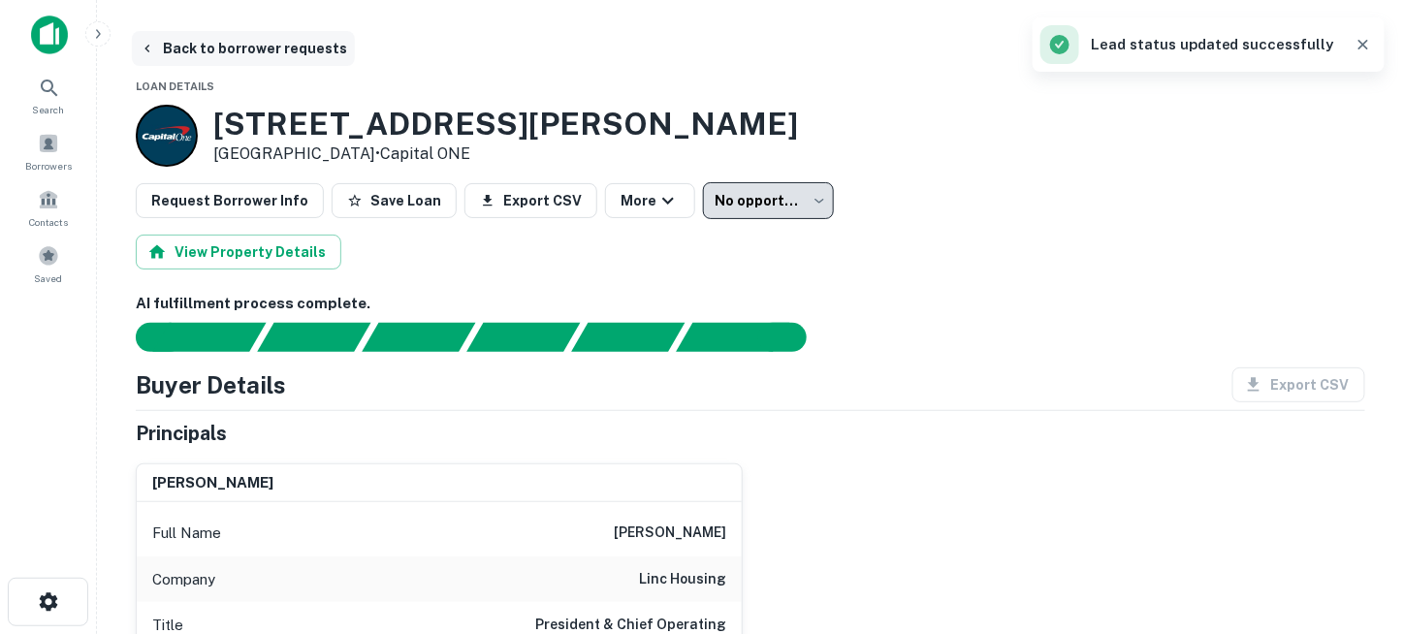
click at [217, 47] on button "Back to borrower requests" at bounding box center [243, 48] width 223 height 35
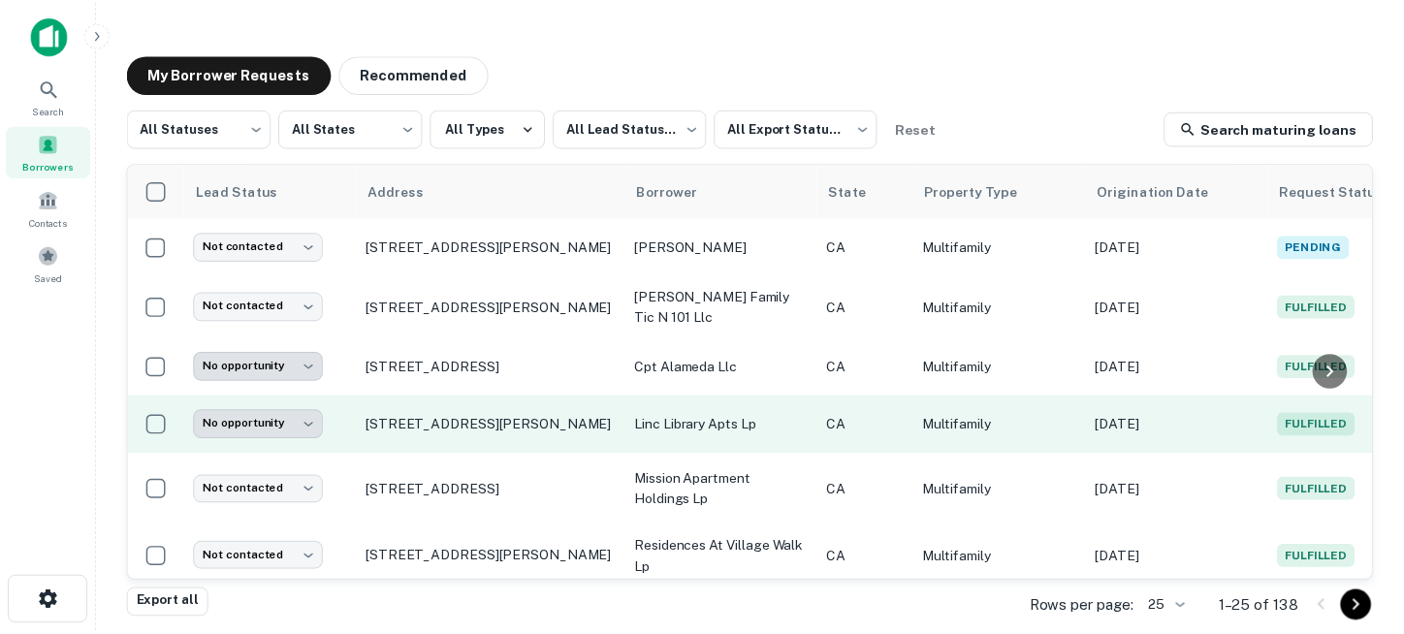
scroll to position [97, 0]
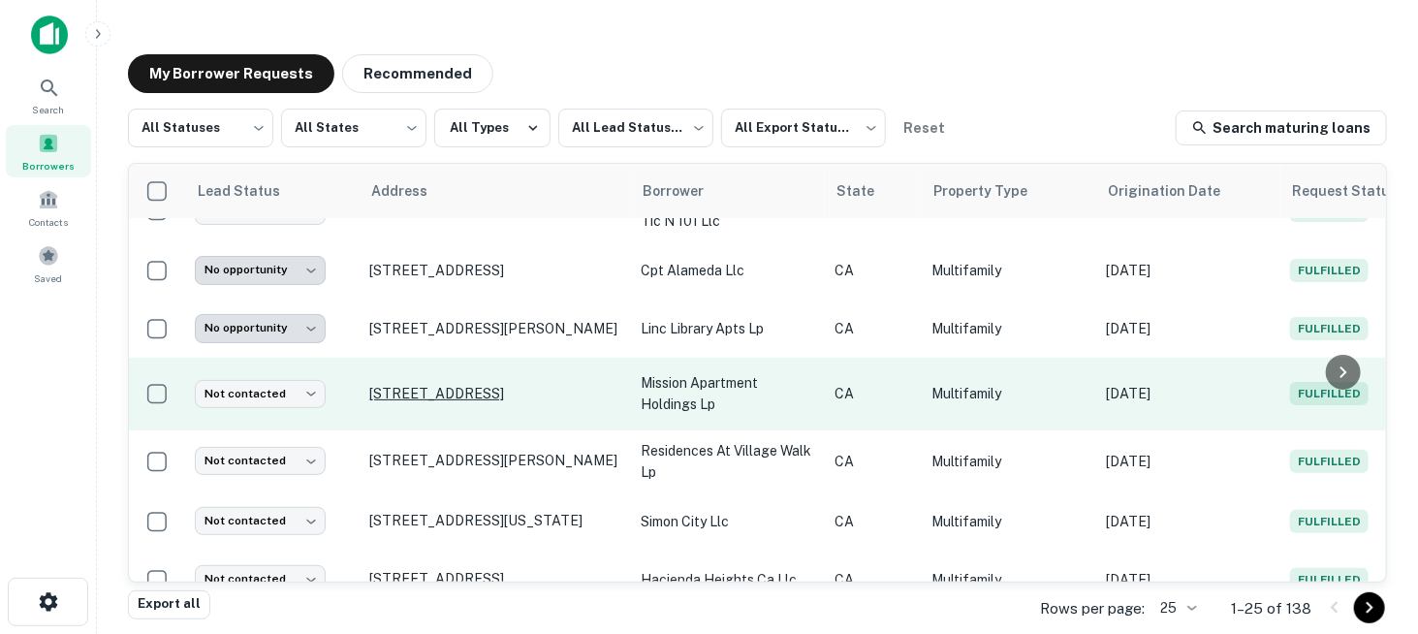
click at [428, 389] on p "[STREET_ADDRESS]" at bounding box center [495, 393] width 252 height 17
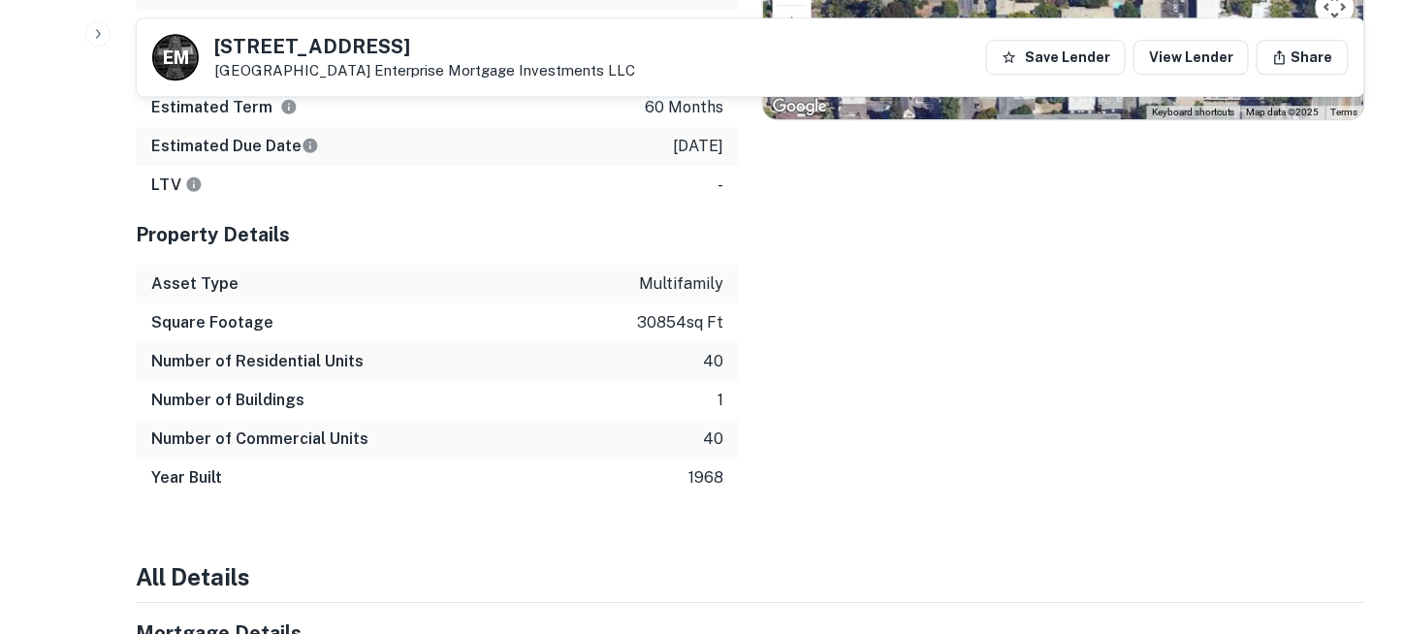
scroll to position [1939, 0]
drag, startPoint x: 217, startPoint y: 42, endPoint x: 369, endPoint y: 42, distance: 152.2
click at [369, 42] on h5 "[STREET_ADDRESS]" at bounding box center [424, 46] width 421 height 19
copy h5 "[STREET_ADDRESS]"
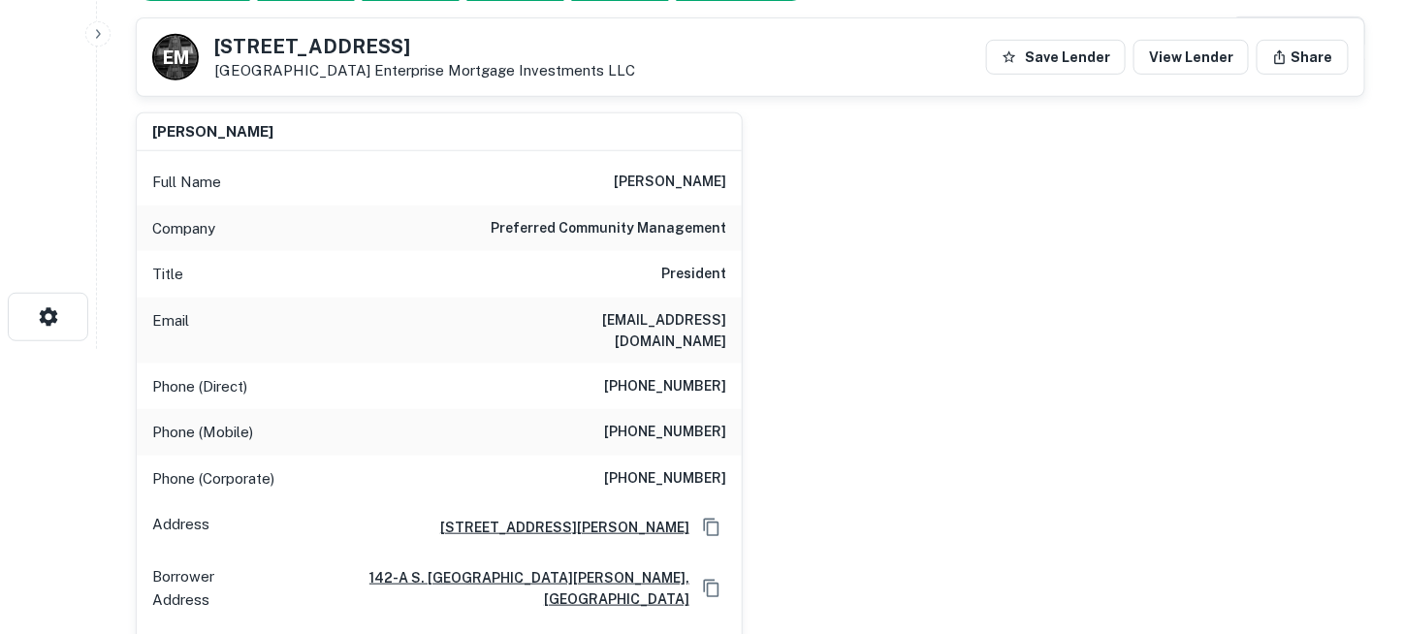
scroll to position [291, 0]
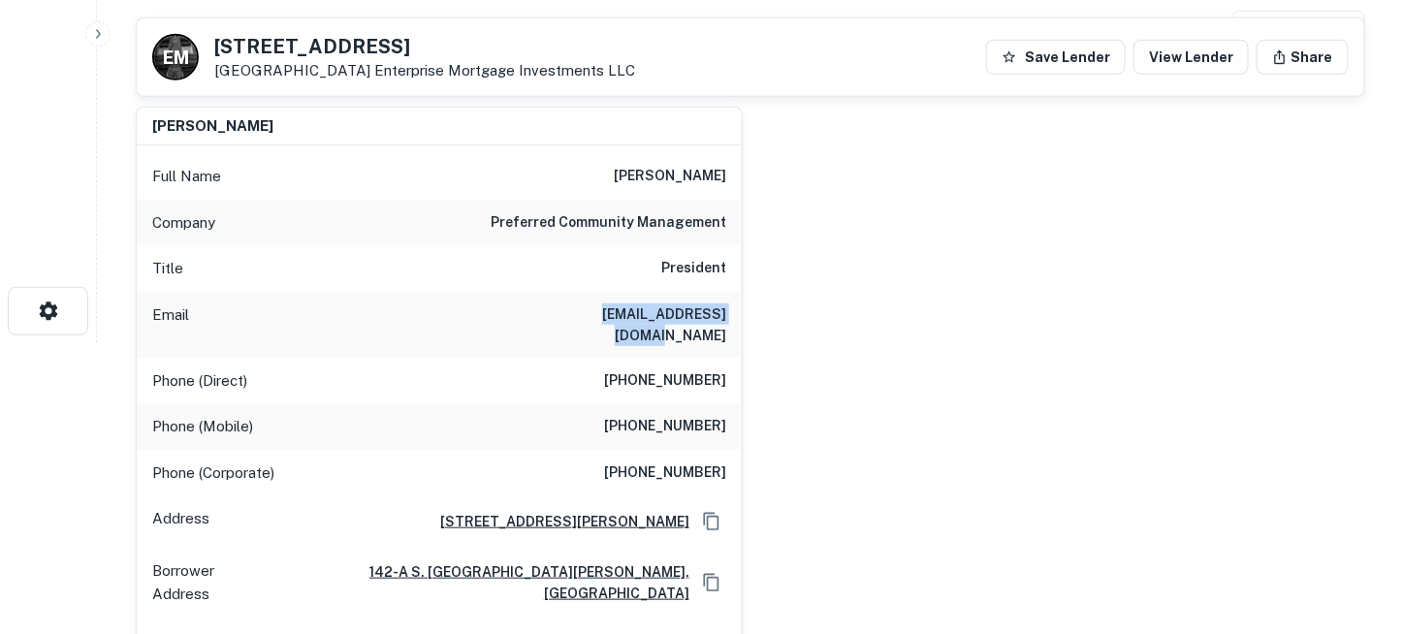
drag, startPoint x: 570, startPoint y: 305, endPoint x: 722, endPoint y: 306, distance: 152.2
click at [722, 306] on h6 "[EMAIL_ADDRESS][DOMAIN_NAME]" at bounding box center [609, 324] width 233 height 43
copy h6 "[EMAIL_ADDRESS][DOMAIN_NAME]"
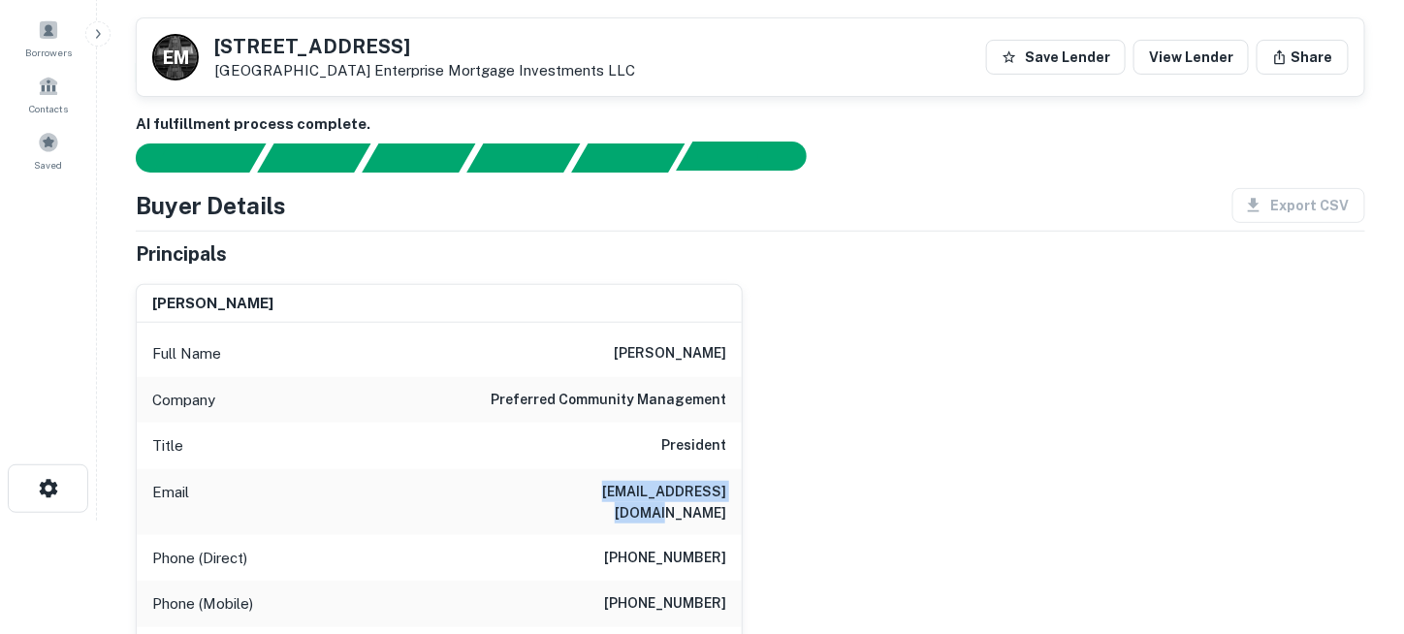
scroll to position [0, 0]
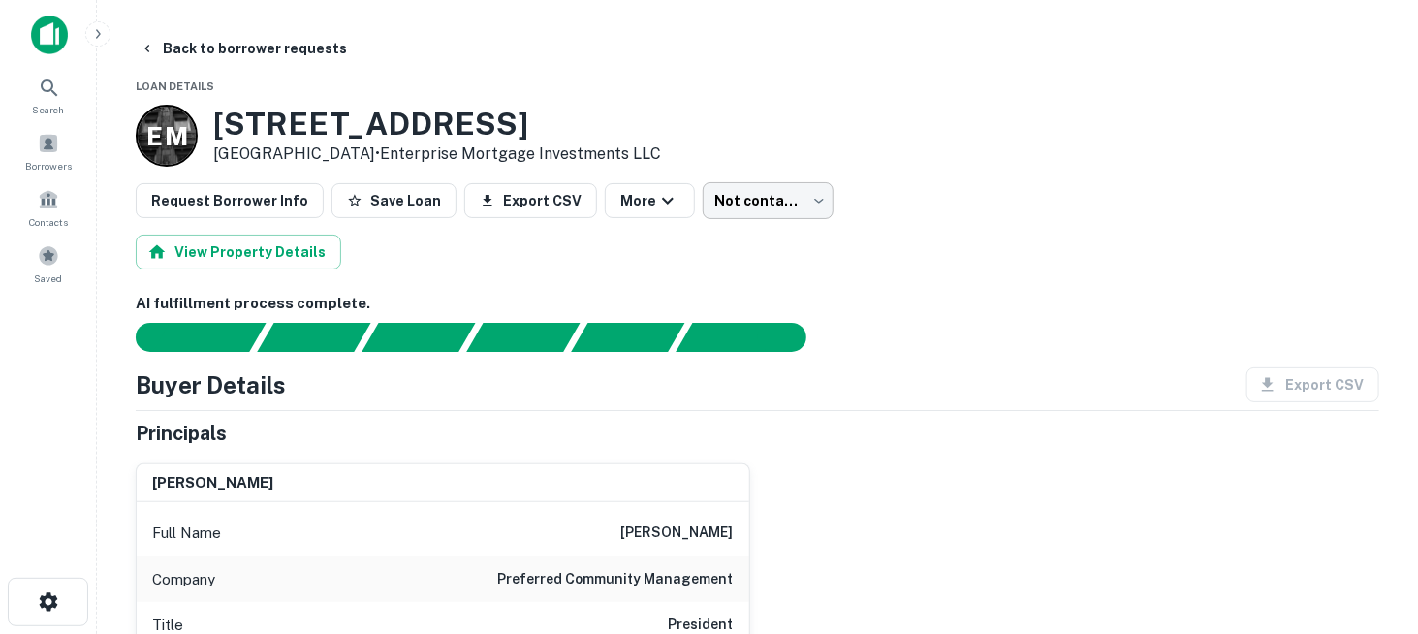
click at [717, 200] on body "Search Borrowers Contacts Saved Back to borrower requests Loan Details E M [STR…" at bounding box center [709, 317] width 1418 height 634
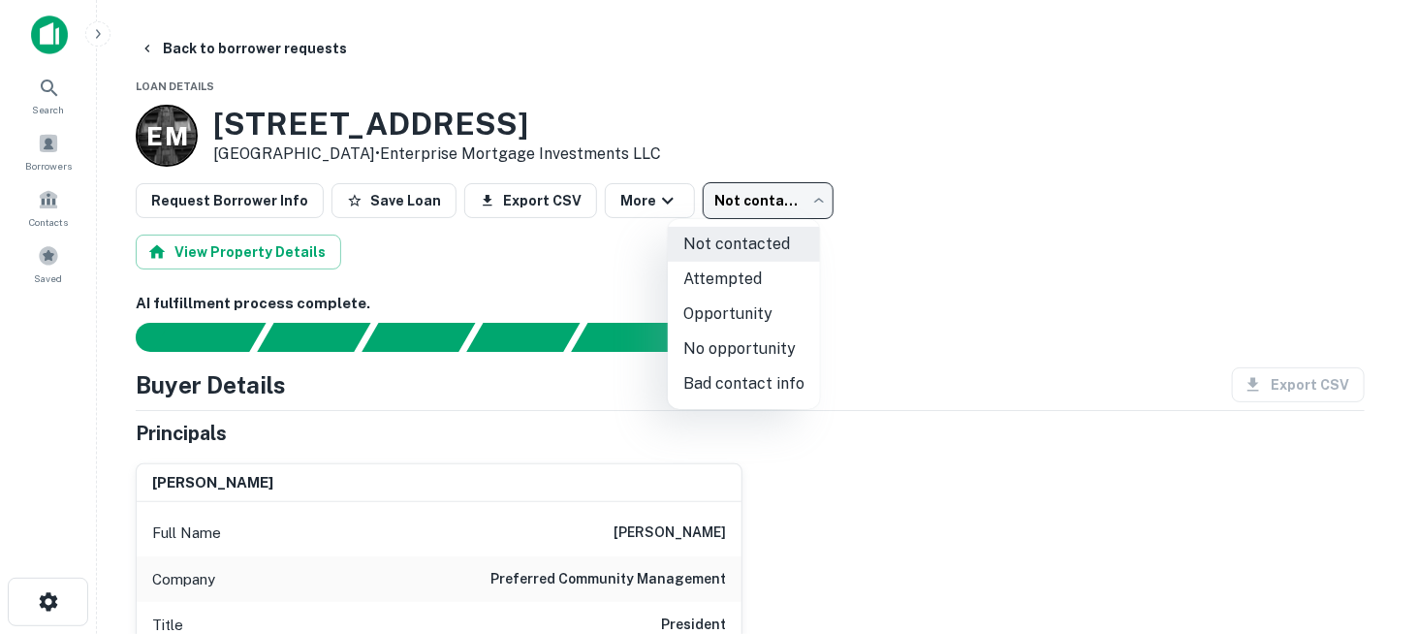
click at [723, 275] on li "Attempted" at bounding box center [744, 279] width 152 height 35
type input "*********"
